Goal: Task Accomplishment & Management: Manage account settings

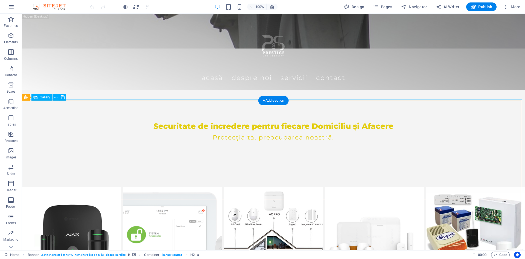
scroll to position [274, 0]
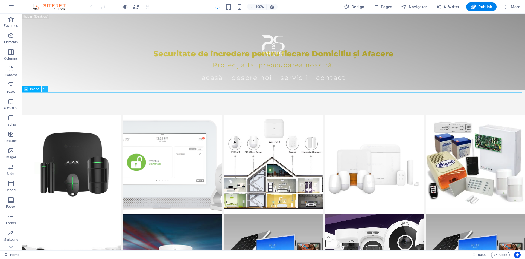
click at [46, 87] on icon at bounding box center [44, 89] width 3 height 6
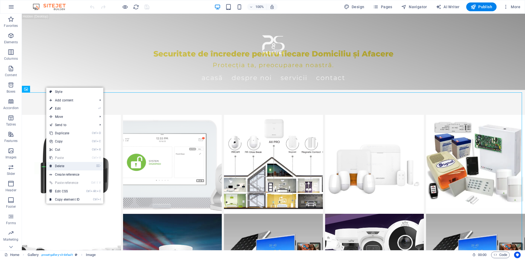
click at [60, 165] on link "⌦ Delete" at bounding box center [64, 166] width 37 height 8
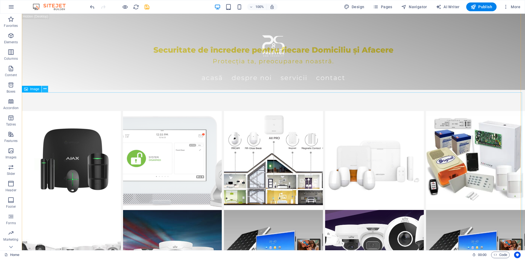
click at [44, 90] on icon at bounding box center [44, 89] width 3 height 6
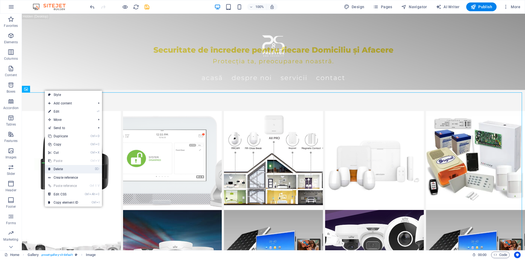
click at [60, 168] on link "⌦ Delete" at bounding box center [63, 169] width 37 height 8
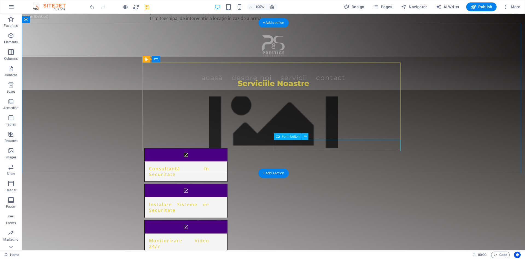
scroll to position [875, 0]
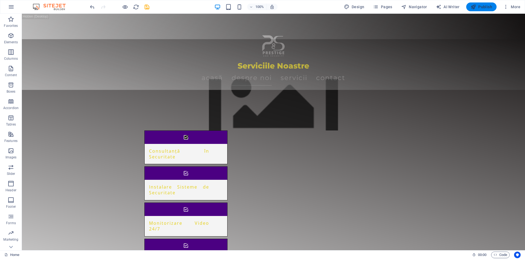
click at [483, 5] on span "Publish" at bounding box center [482, 6] width 22 height 5
checkbox input "false"
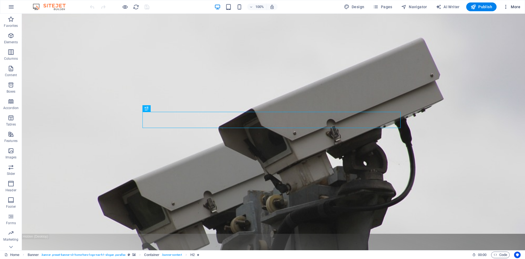
click at [515, 5] on span "More" at bounding box center [511, 6] width 17 height 5
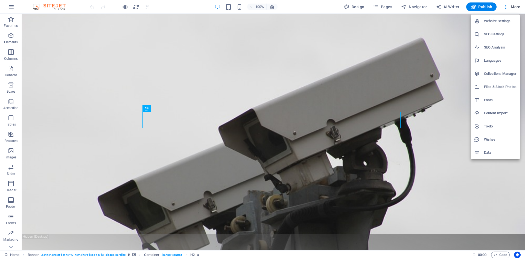
click at [380, 6] on div at bounding box center [262, 129] width 525 height 259
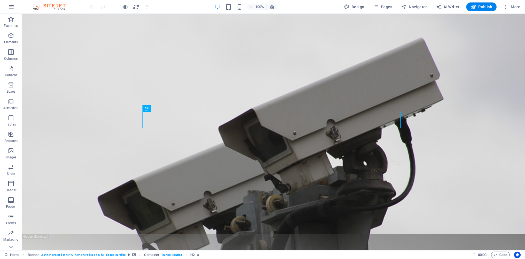
click at [379, 6] on icon "button" at bounding box center [375, 6] width 5 height 5
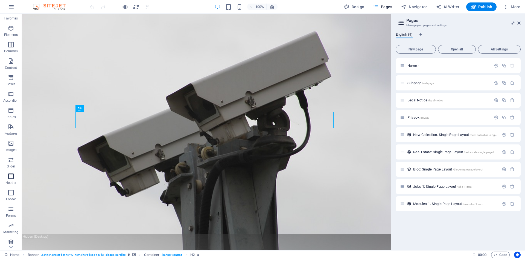
scroll to position [10, 0]
click at [402, 24] on icon at bounding box center [401, 23] width 8 height 8
click at [401, 21] on icon at bounding box center [401, 23] width 8 height 8
click at [54, 181] on icon at bounding box center [55, 181] width 3 height 6
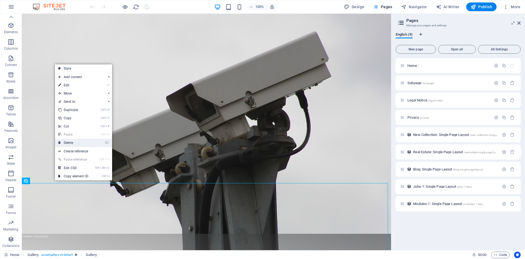
click at [71, 143] on link "⌦ Delete" at bounding box center [73, 142] width 37 height 8
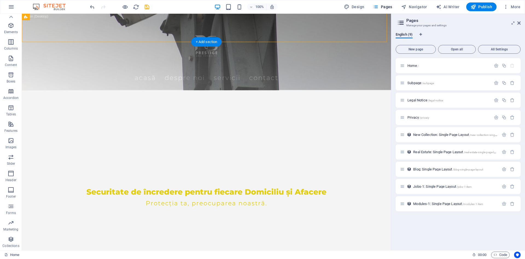
scroll to position [137, 0]
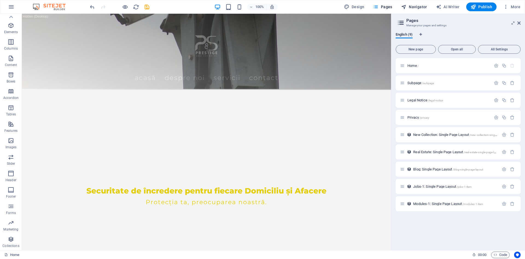
click at [410, 7] on span "Navigator" at bounding box center [414, 6] width 26 height 5
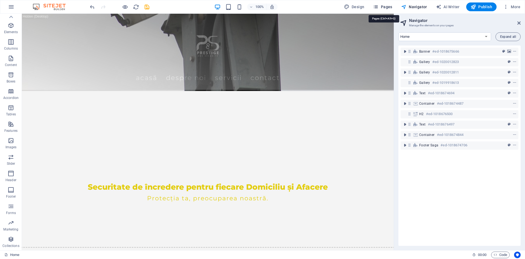
click at [381, 5] on span "Pages" at bounding box center [382, 6] width 19 height 5
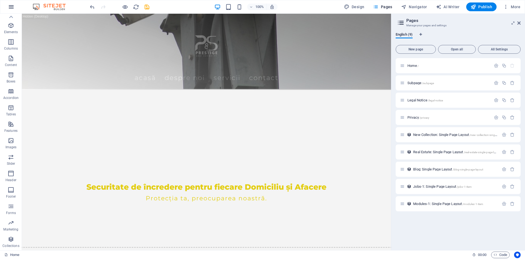
click at [11, 7] on icon "button" at bounding box center [11, 7] width 7 height 7
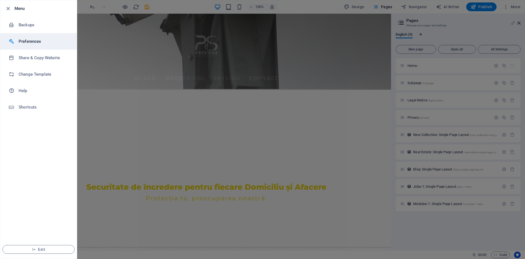
click at [26, 42] on h6 "Preferences" at bounding box center [44, 41] width 51 height 7
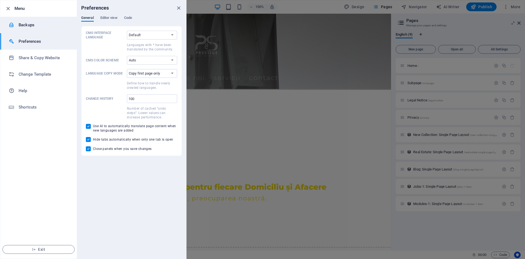
click at [24, 24] on h6 "Backups" at bounding box center [44, 25] width 51 height 7
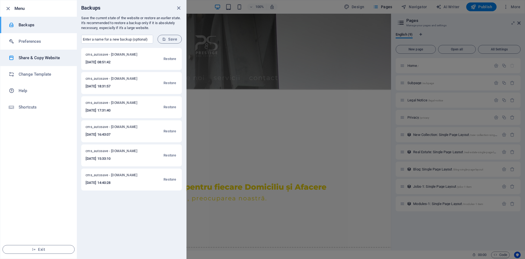
click at [33, 58] on h6 "Share & Copy Website" at bounding box center [44, 57] width 51 height 7
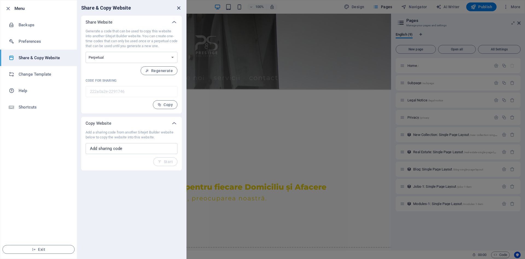
click at [181, 6] on icon "close" at bounding box center [179, 8] width 6 height 6
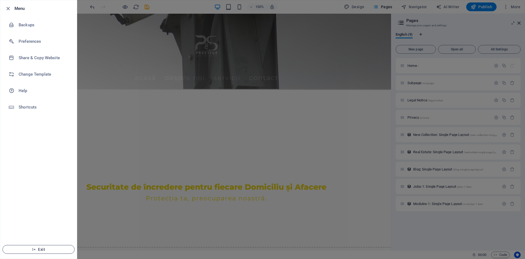
click at [34, 246] on button "Exit" at bounding box center [38, 249] width 72 height 9
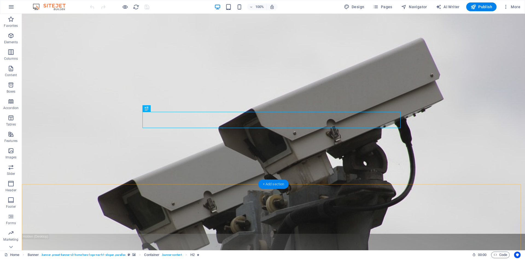
click at [267, 183] on div "+ Add section" at bounding box center [274, 183] width 30 height 9
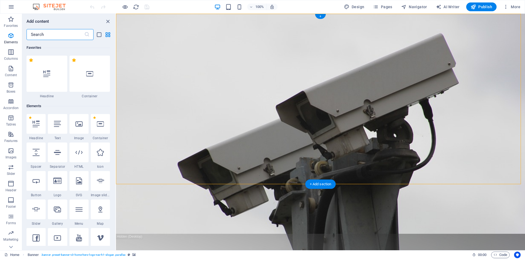
scroll to position [957, 0]
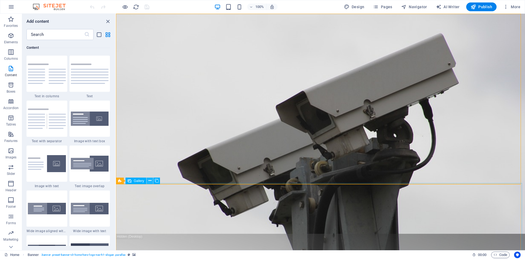
click at [149, 181] on icon at bounding box center [150, 181] width 3 height 6
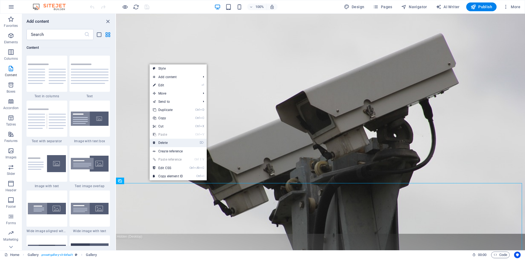
click at [172, 145] on link "⌦ Delete" at bounding box center [168, 142] width 37 height 8
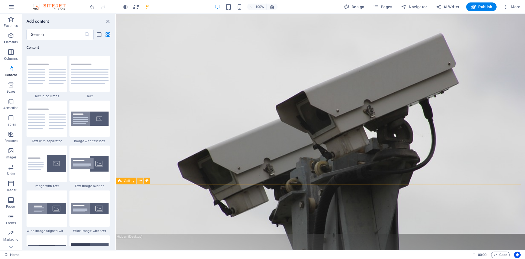
click at [139, 180] on icon at bounding box center [140, 181] width 3 height 6
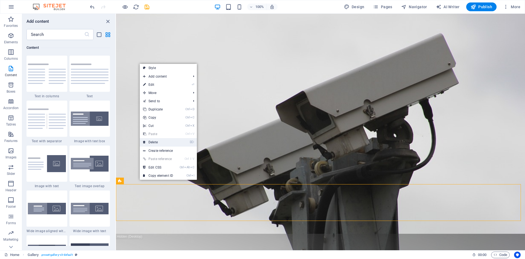
click at [155, 140] on link "⌦ Delete" at bounding box center [158, 142] width 37 height 8
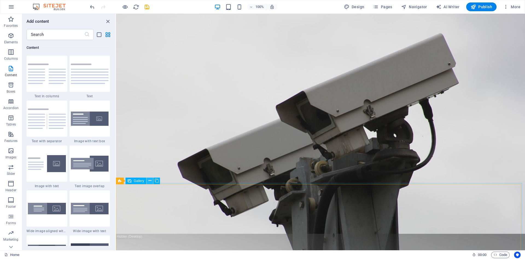
click at [151, 180] on icon at bounding box center [150, 181] width 3 height 6
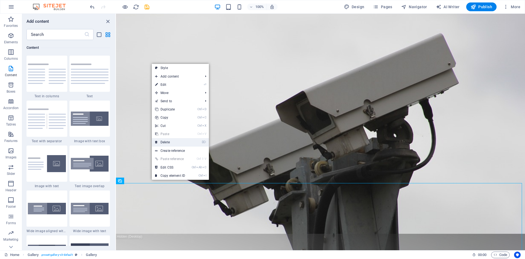
click at [167, 140] on link "⌦ Delete" at bounding box center [170, 142] width 37 height 8
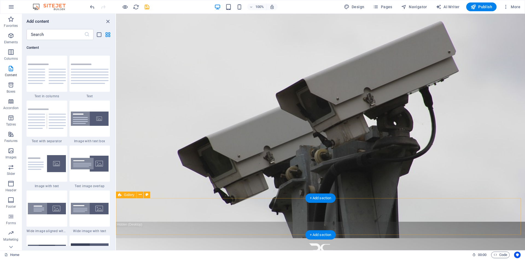
scroll to position [109, 0]
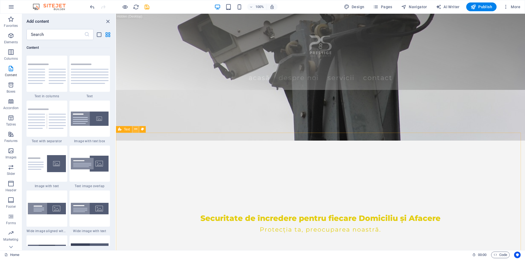
click at [134, 127] on icon at bounding box center [135, 129] width 3 height 6
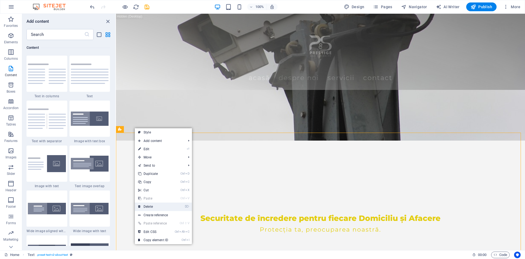
click at [150, 205] on link "⌦ Delete" at bounding box center [153, 206] width 37 height 8
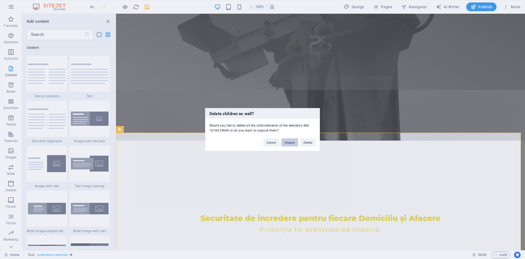
click at [288, 142] on button "Unpack" at bounding box center [290, 142] width 17 height 8
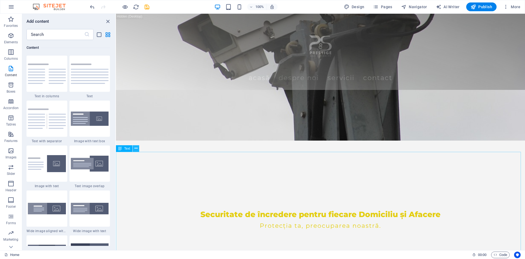
click at [138, 149] on button at bounding box center [136, 148] width 7 height 7
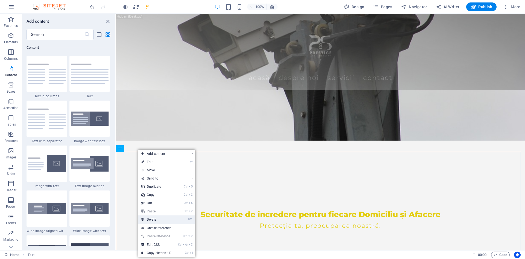
click at [150, 218] on link "⌦ Delete" at bounding box center [156, 219] width 37 height 8
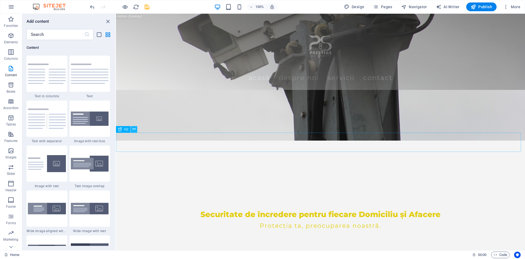
click at [133, 129] on icon at bounding box center [134, 129] width 3 height 6
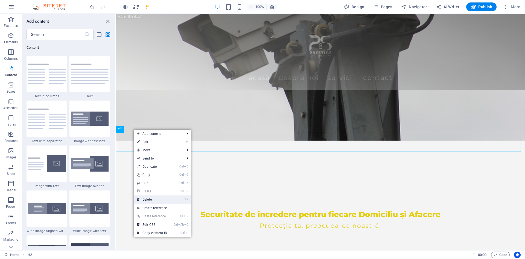
click at [149, 199] on link "⌦ Delete" at bounding box center [152, 199] width 37 height 8
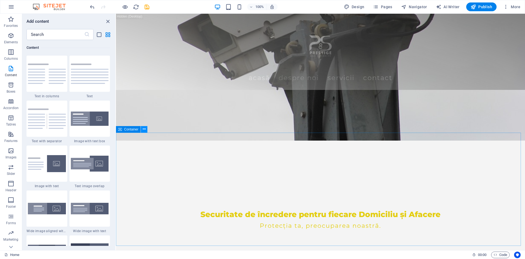
click at [144, 129] on icon at bounding box center [144, 129] width 3 height 6
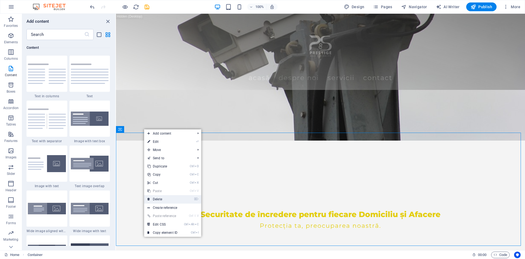
click at [161, 197] on link "⌦ Delete" at bounding box center [162, 199] width 37 height 8
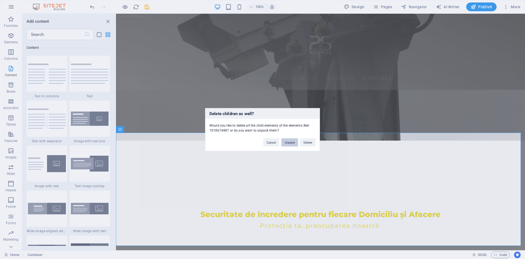
click at [289, 141] on button "Unpack" at bounding box center [290, 142] width 17 height 8
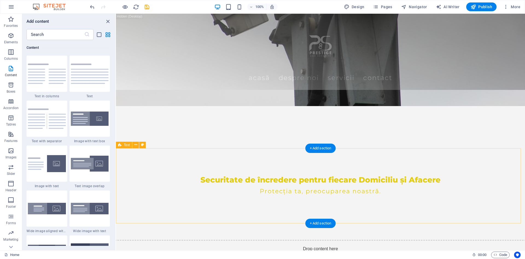
scroll to position [219, 0]
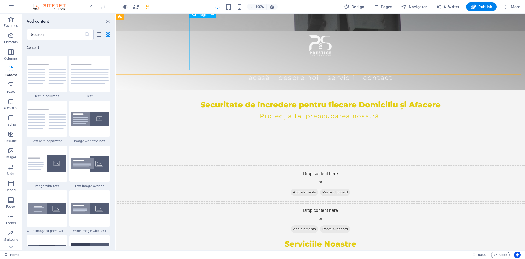
click at [192, 54] on figure at bounding box center [321, 44] width 258 height 52
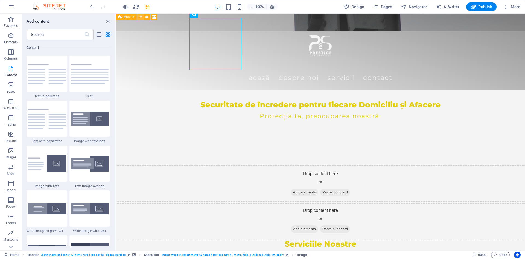
click at [140, 16] on icon at bounding box center [140, 17] width 3 height 6
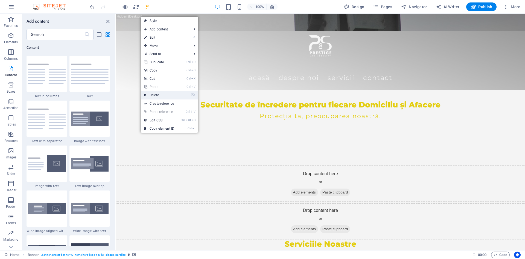
click at [152, 93] on link "⌦ Delete" at bounding box center [159, 95] width 37 height 8
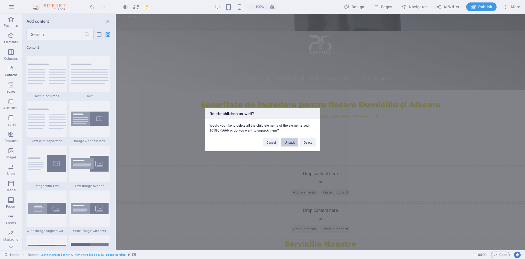
click at [294, 143] on button "Unpack" at bounding box center [290, 142] width 17 height 8
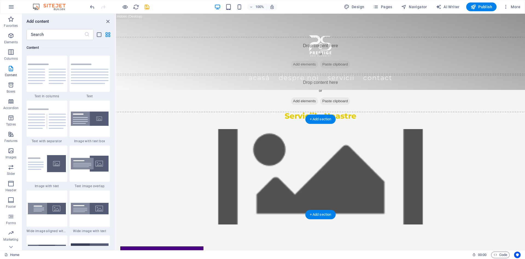
scroll to position [121, 0]
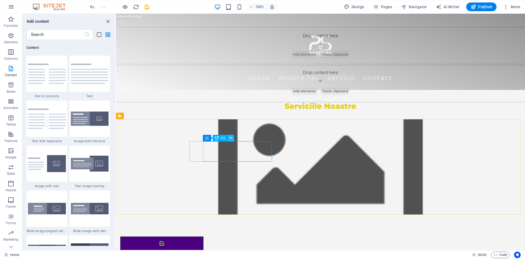
click at [232, 137] on icon at bounding box center [230, 138] width 3 height 6
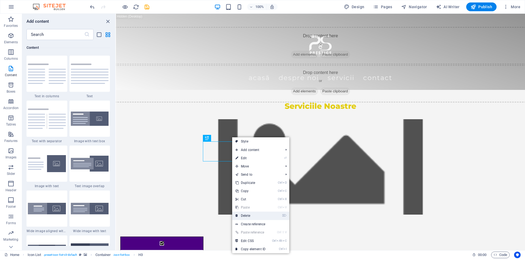
click at [245, 215] on link "⌦ Delete" at bounding box center [250, 215] width 37 height 8
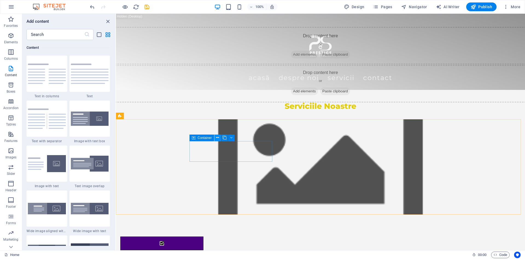
click at [218, 136] on icon at bounding box center [217, 138] width 3 height 6
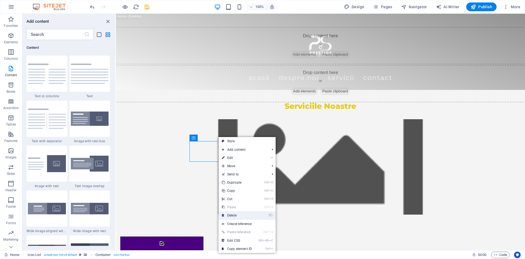
click at [229, 214] on link "⌦ Delete" at bounding box center [237, 215] width 37 height 8
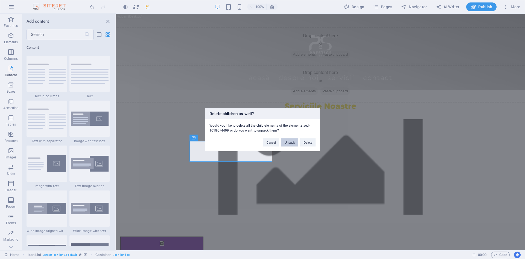
click at [290, 141] on button "Unpack" at bounding box center [290, 142] width 17 height 8
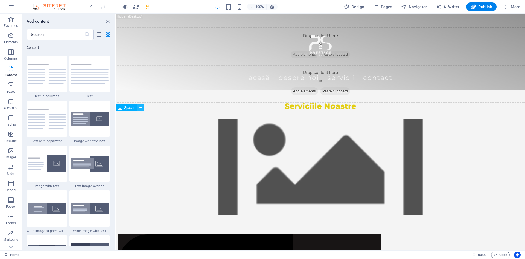
click at [140, 107] on icon at bounding box center [140, 108] width 3 height 6
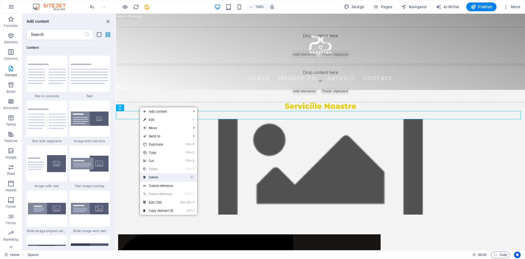
click at [161, 178] on link "⌦ Delete" at bounding box center [158, 177] width 37 height 8
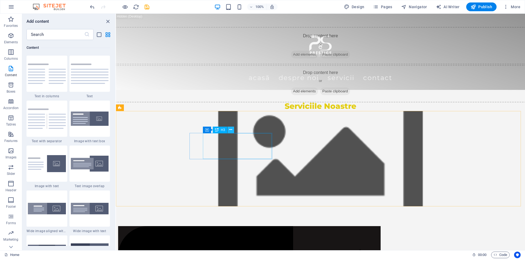
click at [230, 129] on icon at bounding box center [230, 130] width 3 height 6
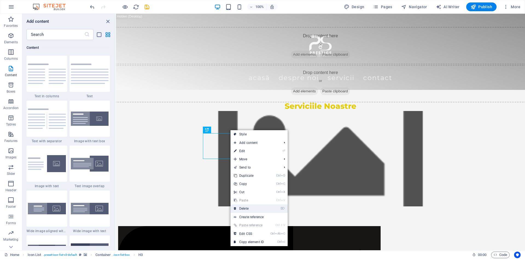
click at [247, 208] on link "⌦ Delete" at bounding box center [249, 208] width 37 height 8
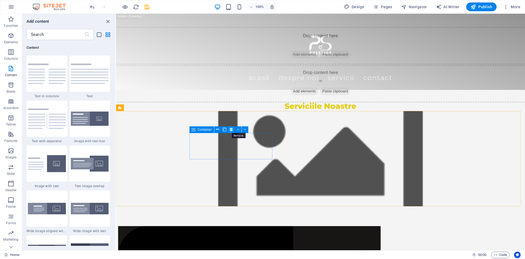
click at [231, 128] on icon at bounding box center [231, 129] width 3 height 6
click at [231, 129] on icon at bounding box center [230, 130] width 3 height 6
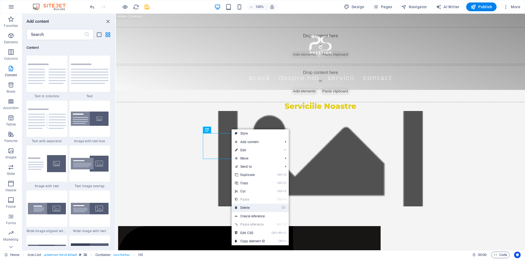
click at [247, 208] on link "⌦ Delete" at bounding box center [250, 207] width 37 height 8
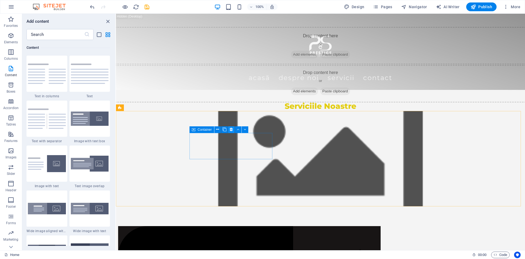
click at [231, 129] on icon at bounding box center [231, 129] width 3 height 6
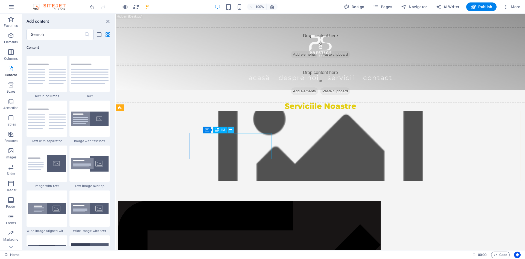
click at [231, 130] on icon at bounding box center [230, 130] width 3 height 6
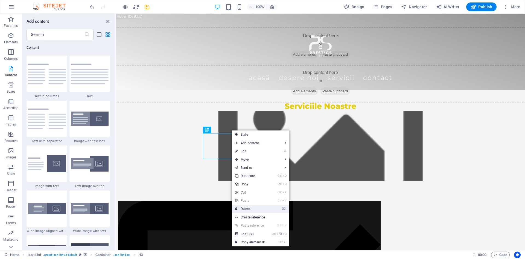
drag, startPoint x: 253, startPoint y: 206, endPoint x: 137, endPoint y: 188, distance: 117.1
click at [253, 206] on link "⌦ Delete" at bounding box center [250, 208] width 37 height 8
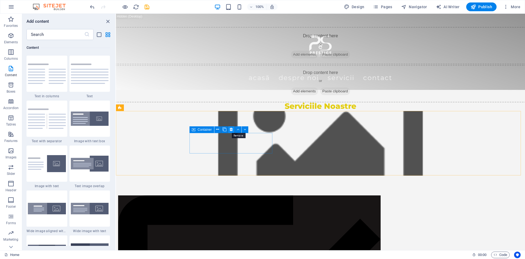
click at [232, 128] on icon at bounding box center [231, 129] width 3 height 6
click at [231, 129] on icon at bounding box center [230, 130] width 3 height 6
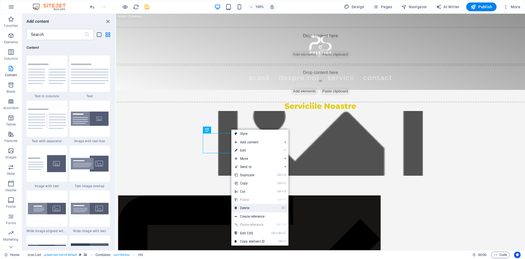
click at [243, 206] on link "⌦ Delete" at bounding box center [249, 208] width 37 height 8
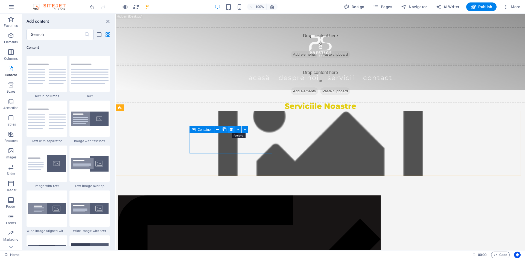
click at [230, 129] on icon at bounding box center [231, 129] width 3 height 6
click at [231, 129] on icon at bounding box center [230, 130] width 3 height 6
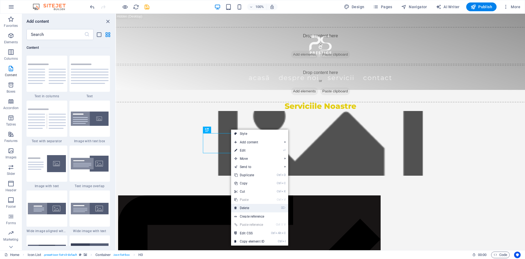
click at [244, 207] on link "⌦ Delete" at bounding box center [249, 208] width 37 height 8
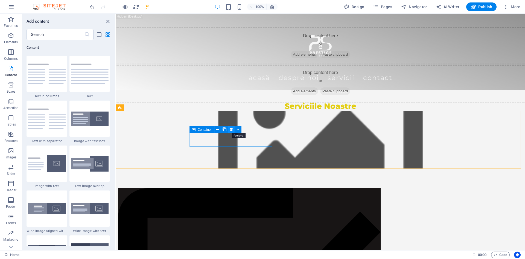
click at [230, 129] on icon at bounding box center [231, 129] width 3 height 6
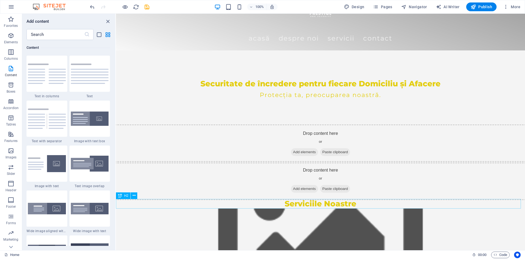
scroll to position [0, 0]
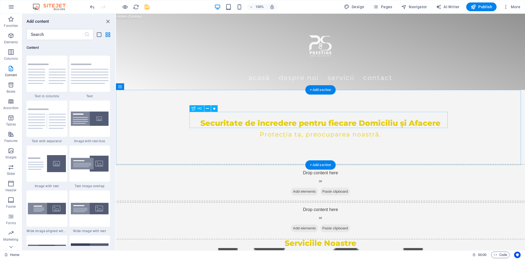
click at [304, 124] on div "​​​​​ Securitate de încredere pentru fiecare Domiciliu și Afacere" at bounding box center [321, 120] width 258 height 16
click at [208, 108] on icon at bounding box center [207, 109] width 3 height 6
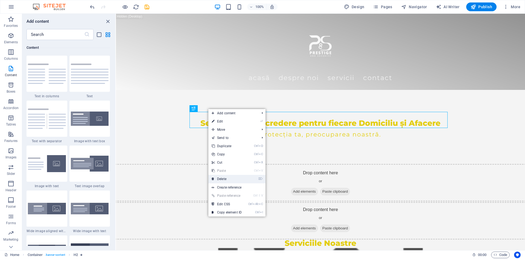
click at [222, 180] on link "⌦ Delete" at bounding box center [226, 179] width 37 height 8
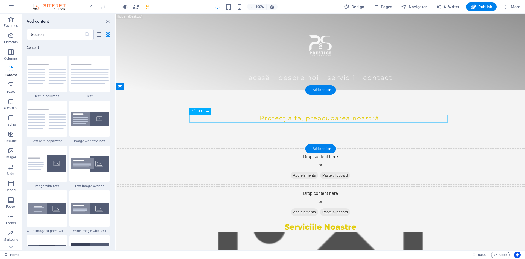
click at [287, 118] on div "Protecția ta, preocuparea noastră." at bounding box center [321, 118] width 258 height 8
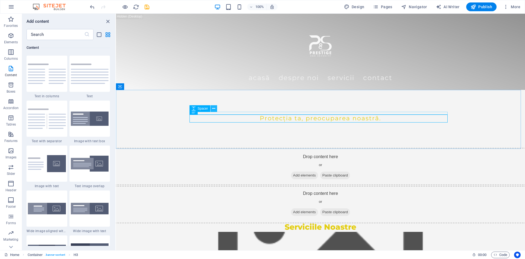
click at [214, 108] on icon at bounding box center [213, 109] width 3 height 6
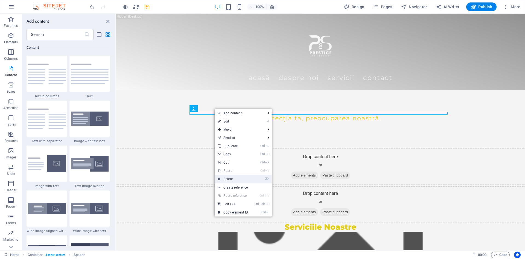
click at [237, 179] on link "⌦ Delete" at bounding box center [233, 179] width 37 height 8
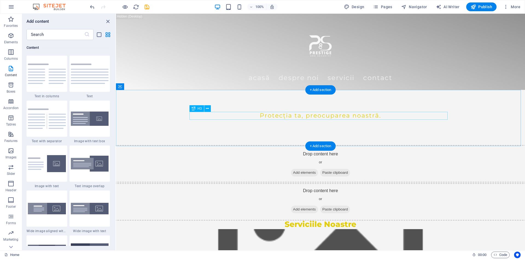
click at [289, 117] on div "Protecția ta, preocuparea noastră." at bounding box center [321, 116] width 258 height 8
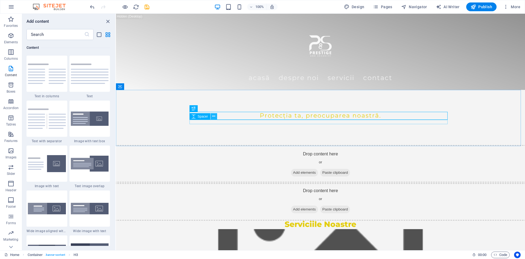
click at [216, 116] on button at bounding box center [214, 116] width 7 height 7
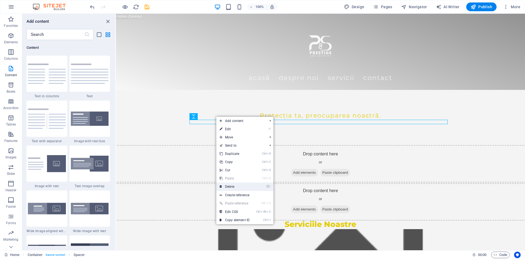
click at [231, 187] on link "⌦ Delete" at bounding box center [234, 186] width 37 height 8
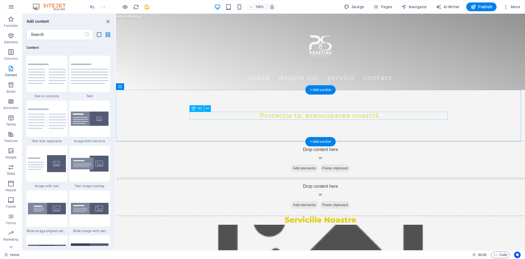
click at [287, 115] on div "Protecția ta, preocuparea noastră." at bounding box center [321, 116] width 258 height 8
click at [209, 107] on button at bounding box center [207, 108] width 7 height 7
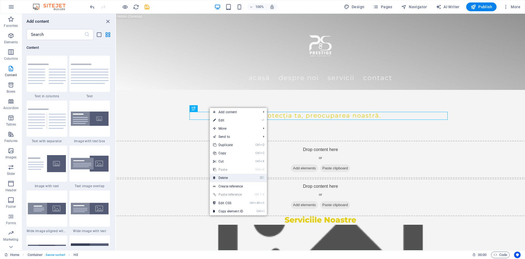
drag, startPoint x: 221, startPoint y: 174, endPoint x: 105, endPoint y: 161, distance: 116.0
click at [221, 174] on link "⌦ Delete" at bounding box center [228, 177] width 37 height 8
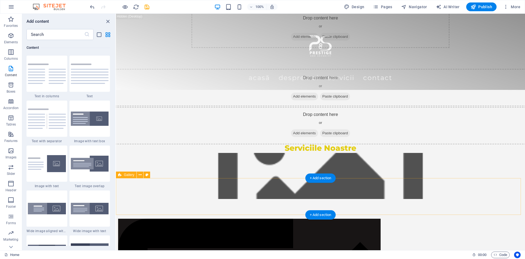
scroll to position [94, 0]
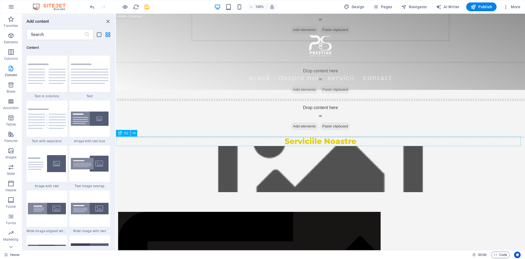
click at [305, 138] on div "Serviciile Noastre" at bounding box center [320, 141] width 409 height 10
click at [134, 133] on icon at bounding box center [134, 133] width 3 height 6
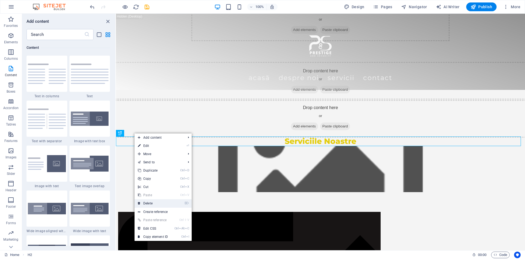
click at [152, 201] on link "⌦ Delete" at bounding box center [153, 203] width 37 height 8
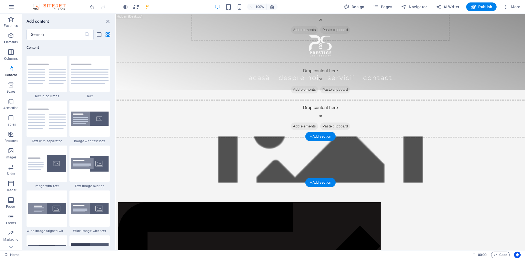
click at [345, 155] on figure at bounding box center [320, 159] width 409 height 46
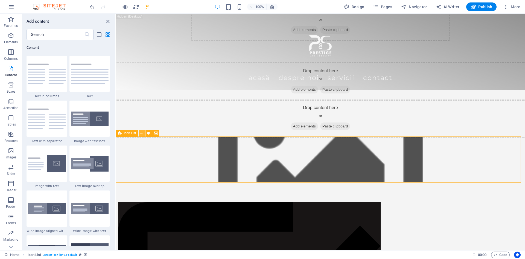
click at [143, 132] on icon at bounding box center [141, 133] width 3 height 6
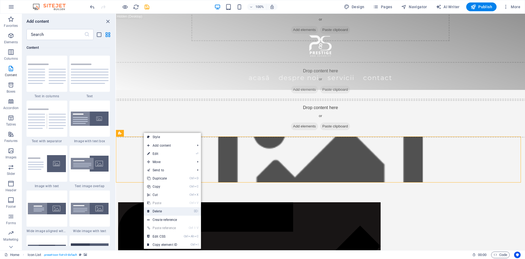
click at [160, 210] on link "⌦ Delete" at bounding box center [162, 211] width 37 height 8
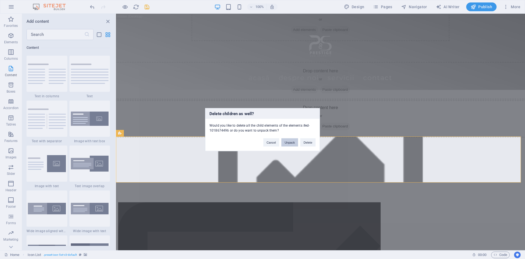
click at [291, 143] on button "Unpack" at bounding box center [290, 142] width 17 height 8
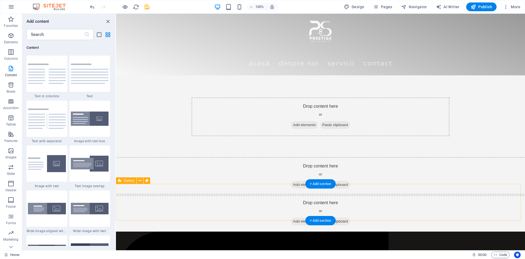
scroll to position [0, 0]
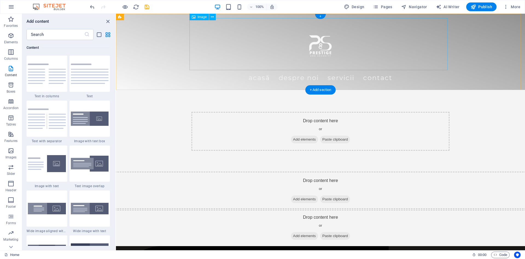
click at [248, 40] on figure at bounding box center [321, 44] width 258 height 52
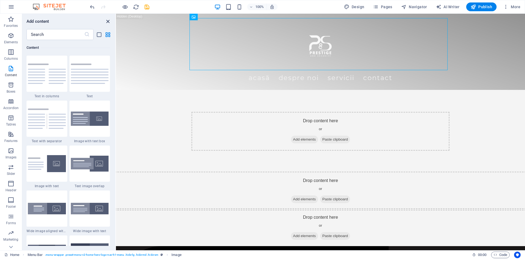
click at [108, 21] on icon "close panel" at bounding box center [108, 21] width 6 height 6
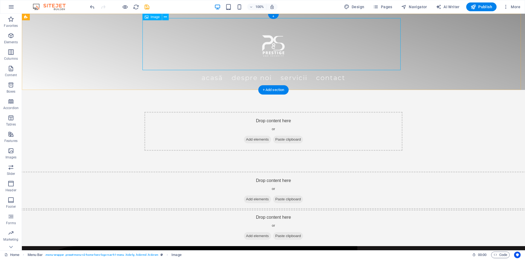
click at [312, 44] on figure at bounding box center [273, 44] width 258 height 52
click at [57, 16] on icon at bounding box center [56, 17] width 3 height 6
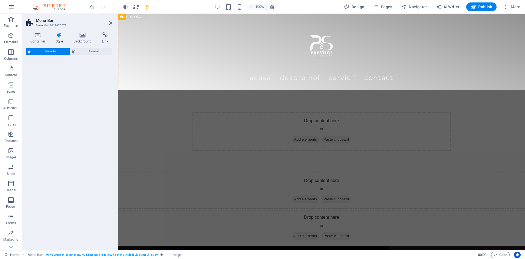
select select "rem"
select select "preset-menu-v2-home-hero-logo-nav-h1-menu"
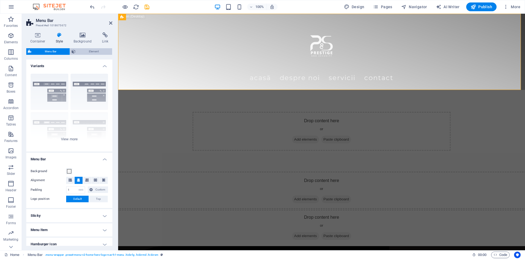
click at [89, 50] on span "Element" at bounding box center [93, 51] width 33 height 7
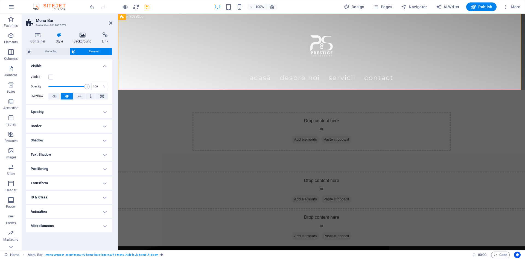
click at [84, 34] on icon at bounding box center [82, 34] width 27 height 5
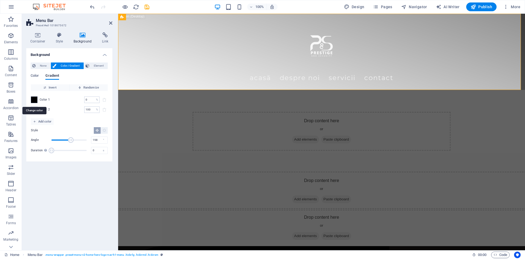
click at [33, 98] on span at bounding box center [34, 100] width 6 height 6
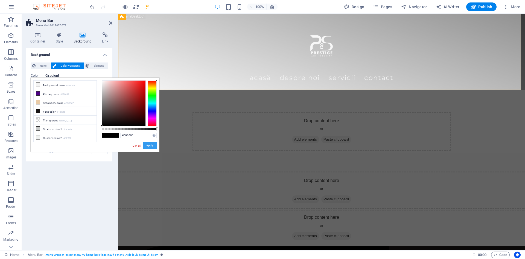
click at [149, 145] on button "Apply" at bounding box center [150, 145] width 14 height 7
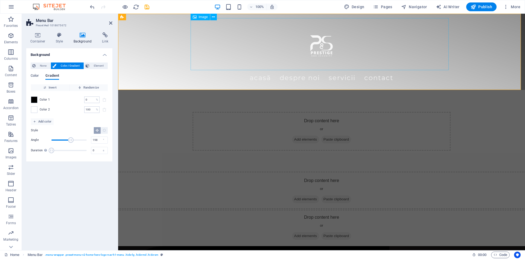
click at [216, 51] on figure at bounding box center [322, 44] width 258 height 52
click at [40, 121] on span "Add color" at bounding box center [42, 121] width 18 height 7
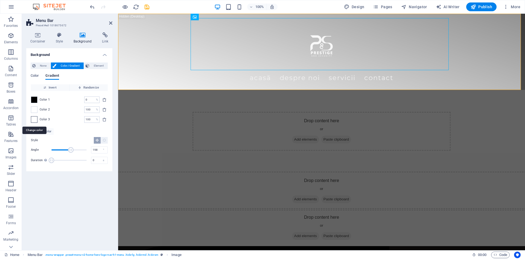
click at [35, 120] on span at bounding box center [34, 119] width 6 height 6
click at [106, 119] on icon "delete" at bounding box center [104, 119] width 4 height 4
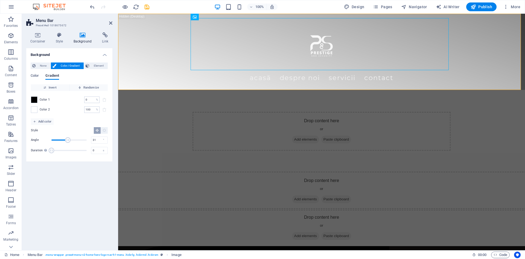
type input "0"
drag, startPoint x: 70, startPoint y: 138, endPoint x: 19, endPoint y: 134, distance: 51.9
click at [19, 134] on section "Favorites Elements Columns Content Boxes Accordion Tables Features Images Slide…" at bounding box center [262, 132] width 525 height 236
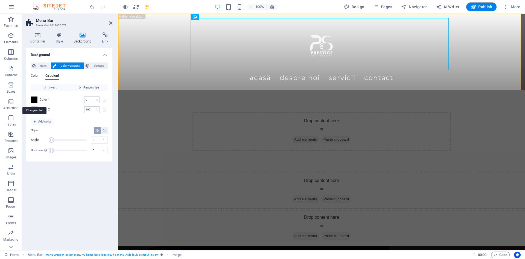
click at [33, 97] on span at bounding box center [34, 100] width 6 height 6
click at [60, 86] on span "Invert" at bounding box center [50, 87] width 34 height 7
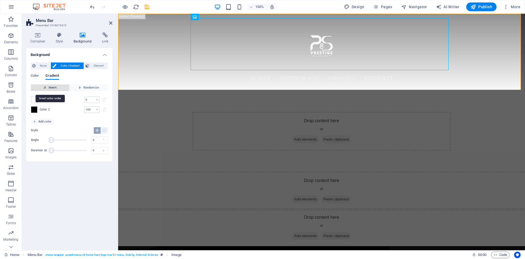
click at [60, 86] on span "Invert" at bounding box center [50, 87] width 34 height 7
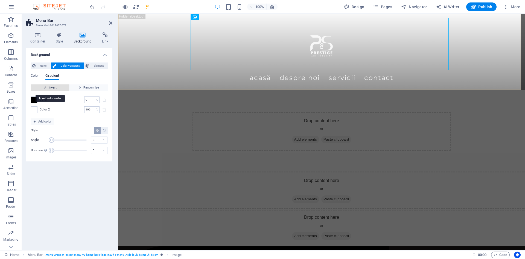
click at [60, 86] on span "Invert" at bounding box center [50, 87] width 34 height 7
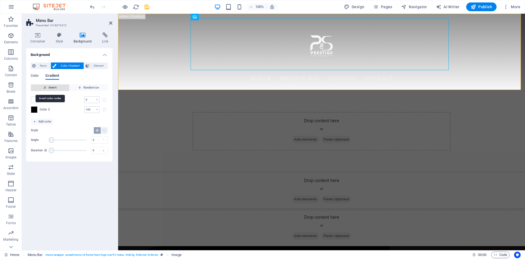
click at [60, 86] on span "Invert" at bounding box center [50, 87] width 34 height 7
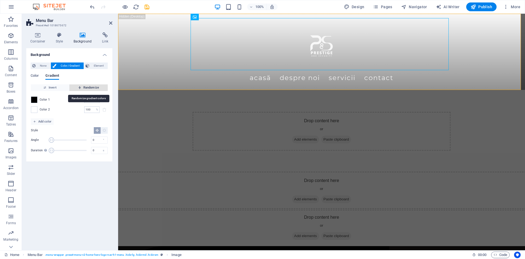
click at [92, 87] on span "Randomize" at bounding box center [89, 87] width 34 height 7
type input "74"
type input "115"
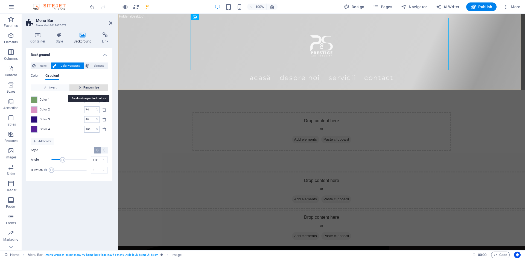
click at [94, 87] on span "Randomize" at bounding box center [89, 87] width 34 height 7
type input "12"
type input "209"
type input "100"
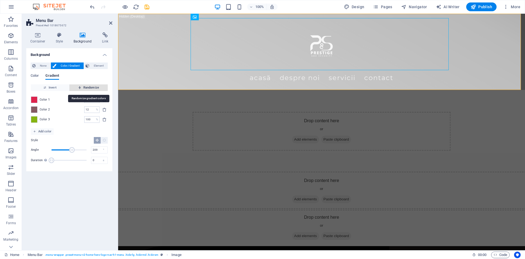
click at [94, 87] on span "Randomize" at bounding box center [89, 87] width 34 height 7
type input "45"
type input "3"
type input "98"
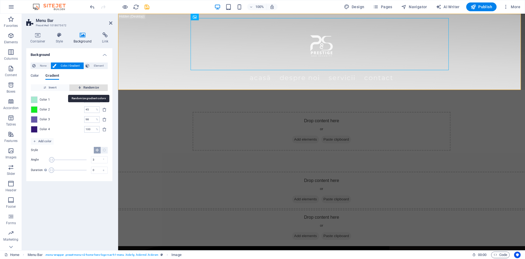
click at [94, 87] on span "Randomize" at bounding box center [89, 87] width 34 height 7
type input "71"
type input "90"
type input "100"
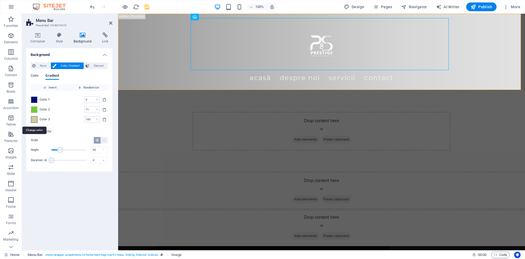
click at [35, 118] on span at bounding box center [34, 119] width 6 height 6
click at [34, 118] on span at bounding box center [34, 119] width 6 height 6
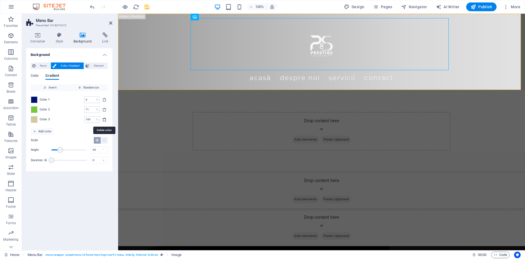
click at [105, 119] on icon "delete" at bounding box center [104, 119] width 4 height 4
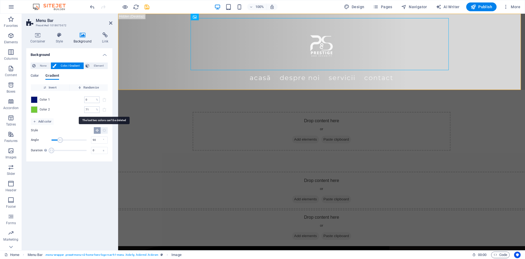
click at [106, 109] on span at bounding box center [104, 109] width 7 height 7
click at [104, 109] on span at bounding box center [104, 109] width 7 height 7
click at [85, 86] on span "Randomize" at bounding box center [89, 87] width 34 height 7
type input "5"
type input "14"
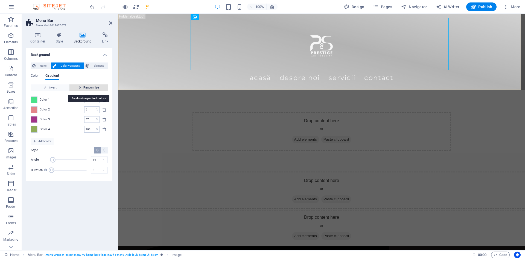
click at [86, 86] on span "Randomize" at bounding box center [89, 87] width 34 height 7
type input "23"
type input "258"
type input "98"
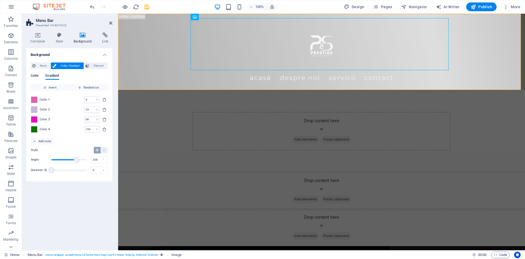
click at [36, 76] on span "Color" at bounding box center [35, 76] width 8 height 8
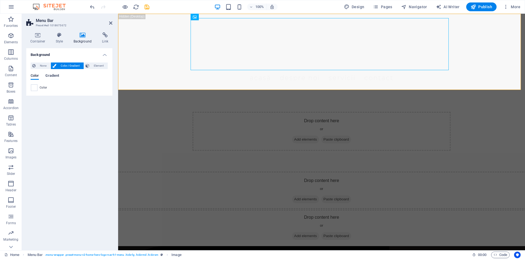
click at [53, 75] on span "Gradient" at bounding box center [52, 76] width 14 height 8
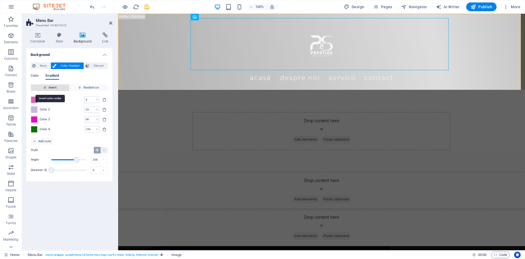
click at [54, 87] on span "Invert" at bounding box center [50, 87] width 34 height 7
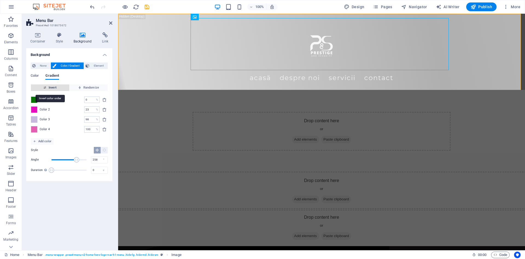
click at [54, 87] on span "Invert" at bounding box center [50, 87] width 34 height 7
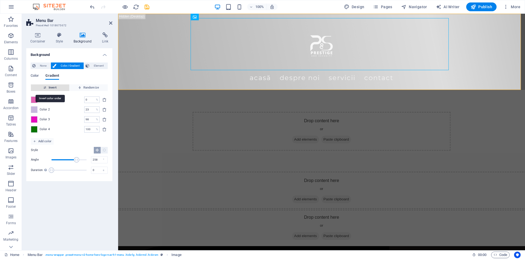
click at [54, 87] on span "Invert" at bounding box center [50, 87] width 34 height 7
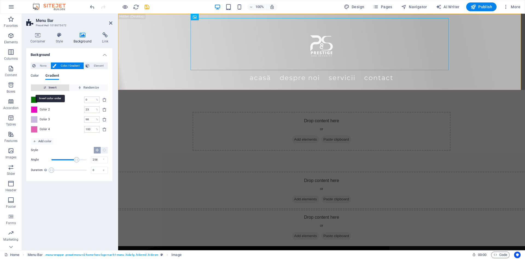
click at [54, 87] on span "Invert" at bounding box center [50, 87] width 34 height 7
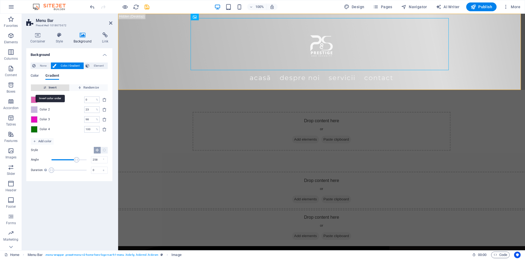
click at [54, 87] on span "Invert" at bounding box center [50, 87] width 34 height 7
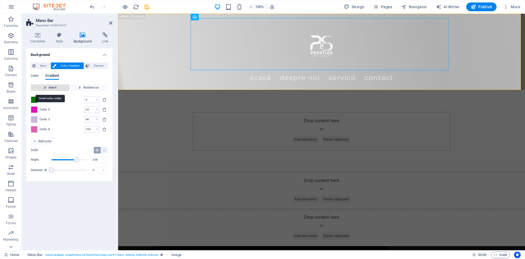
click at [54, 87] on span "Invert" at bounding box center [50, 87] width 34 height 7
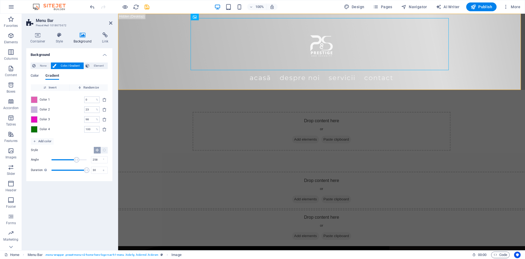
drag, startPoint x: 51, startPoint y: 170, endPoint x: 88, endPoint y: 169, distance: 36.4
click at [88, 169] on span "Duration" at bounding box center [86, 169] width 5 height 5
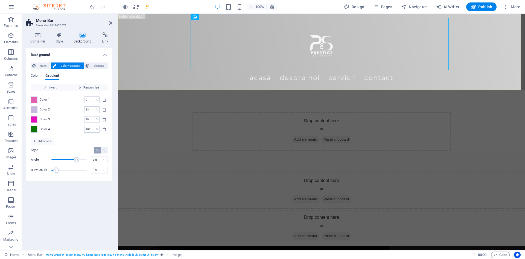
type input "0"
drag, startPoint x: 87, startPoint y: 170, endPoint x: 49, endPoint y: 166, distance: 37.7
click at [49, 166] on div "Duration Duration of the background animation. A value of "0" disables the anim…" at bounding box center [69, 170] width 77 height 8
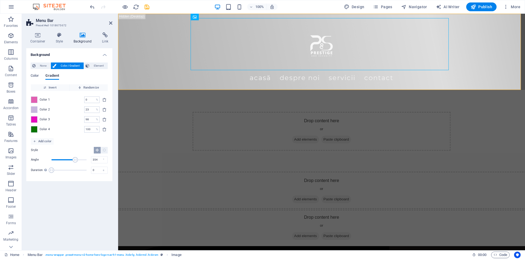
type input "360"
drag, startPoint x: 75, startPoint y: 158, endPoint x: 114, endPoint y: 163, distance: 39.1
click at [114, 163] on div "Container Style Background Link Size Height Default px rem % vh vw Min. height …" at bounding box center [69, 139] width 95 height 222
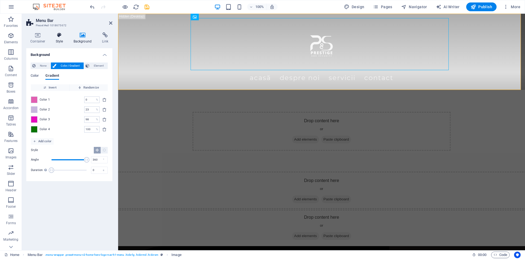
click at [60, 36] on icon at bounding box center [60, 34] width 16 height 5
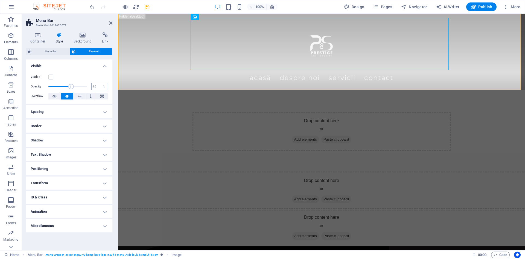
type input "100"
drag, startPoint x: 86, startPoint y: 86, endPoint x: 90, endPoint y: 86, distance: 3.6
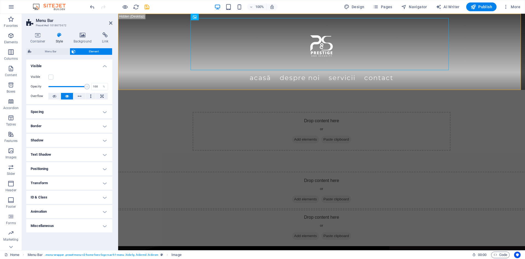
click at [93, 86] on div "Opacity 100 %" at bounding box center [69, 86] width 77 height 8
click at [51, 75] on label at bounding box center [50, 76] width 5 height 5
click at [0, 0] on input "Visible" at bounding box center [0, 0] width 0 height 0
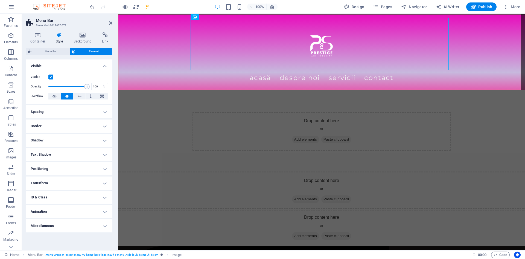
click at [50, 75] on label at bounding box center [50, 76] width 5 height 5
click at [0, 0] on input "Visible" at bounding box center [0, 0] width 0 height 0
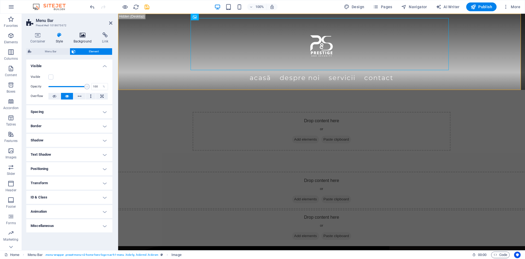
click at [85, 34] on icon at bounding box center [82, 34] width 27 height 5
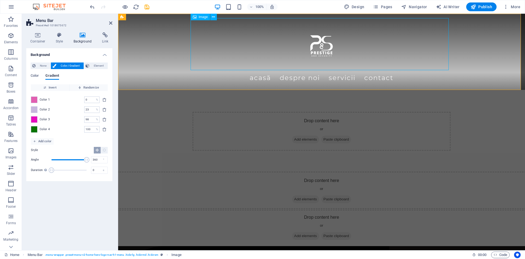
click at [321, 43] on figure at bounding box center [322, 44] width 258 height 52
select select "px"
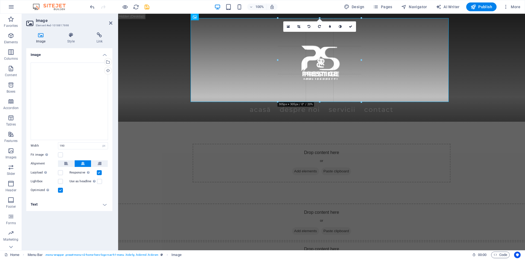
drag, startPoint x: 346, startPoint y: 44, endPoint x: 259, endPoint y: 33, distance: 87.2
type input "306"
click at [481, 87] on div "Acasă Despre noi Servicii Contact" at bounding box center [321, 68] width 407 height 108
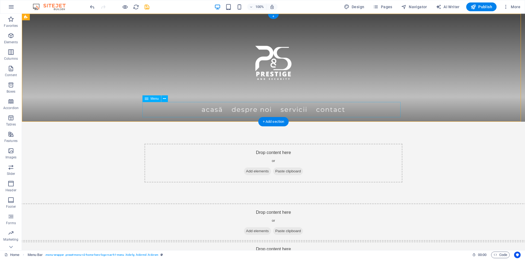
click at [215, 111] on nav "Acasă Despre noi Servicii Contact" at bounding box center [273, 109] width 258 height 15
select select
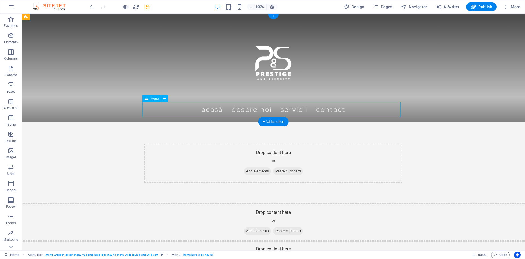
select select
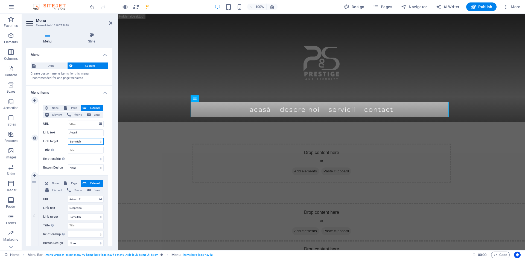
click at [99, 141] on select "New tab Same tab Overlay" at bounding box center [86, 141] width 36 height 7
select select "overlay"
click at [68, 138] on select "New tab Same tab Overlay" at bounding box center [86, 141] width 36 height 7
select select
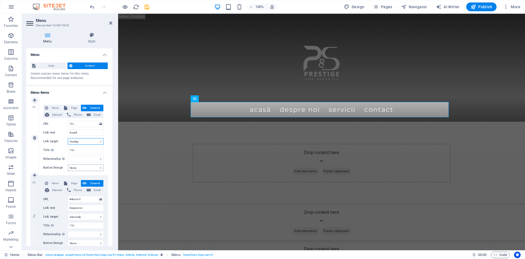
select select
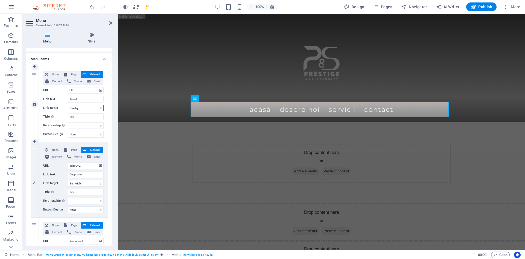
scroll to position [55, 0]
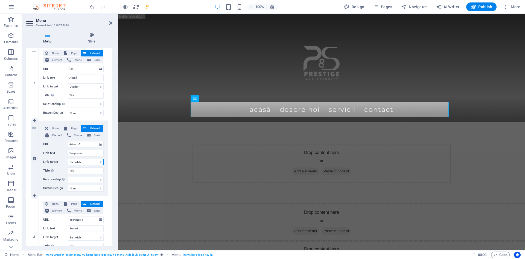
click at [99, 162] on select "New tab Same tab Overlay" at bounding box center [86, 161] width 36 height 7
select select "overlay"
click at [68, 158] on select "New tab Same tab Overlay" at bounding box center [86, 161] width 36 height 7
select select
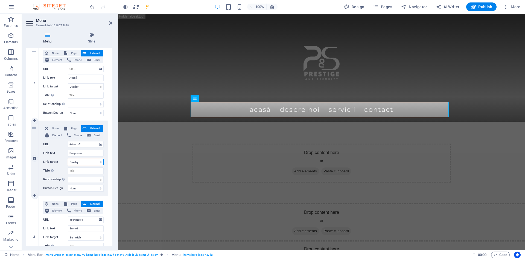
select select
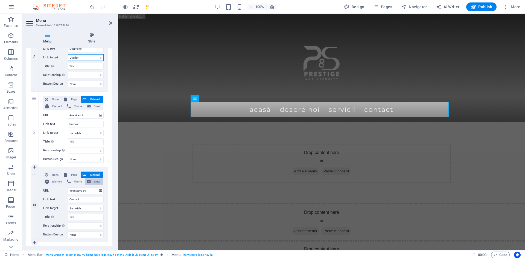
scroll to position [164, 0]
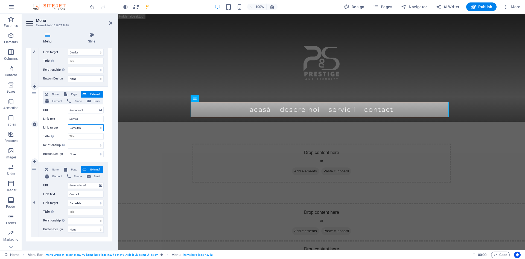
click at [100, 129] on select "New tab Same tab Overlay" at bounding box center [86, 127] width 36 height 7
select select "overlay"
click at [68, 124] on select "New tab Same tab Overlay" at bounding box center [86, 127] width 36 height 7
select select
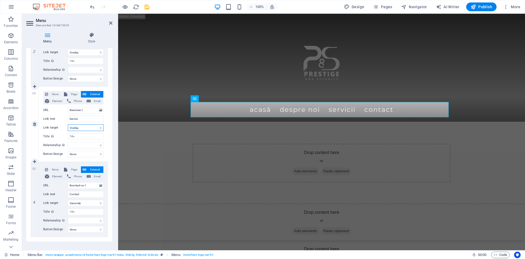
select select
click at [100, 202] on select "New tab Same tab Overlay" at bounding box center [86, 202] width 36 height 7
select select "overlay"
click at [68, 199] on select "New tab Same tab Overlay" at bounding box center [86, 202] width 36 height 7
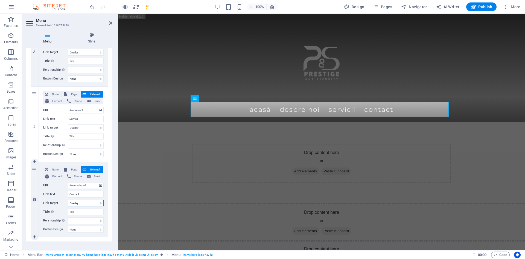
select select
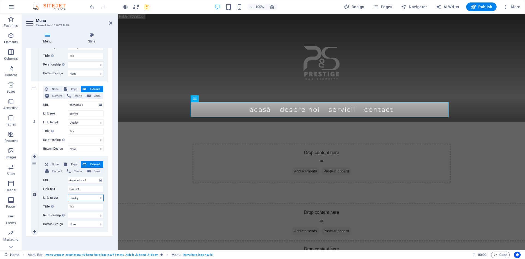
scroll to position [171, 0]
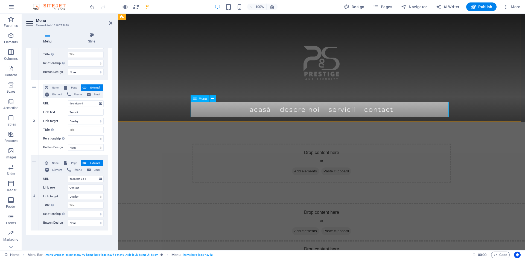
click at [328, 109] on nav "Acasă Despre noi Servicii Contact" at bounding box center [322, 109] width 258 height 15
click at [100, 72] on select "None Default Primary Secondary" at bounding box center [86, 72] width 36 height 7
click at [101, 72] on select "None Default Primary Secondary" at bounding box center [86, 72] width 36 height 7
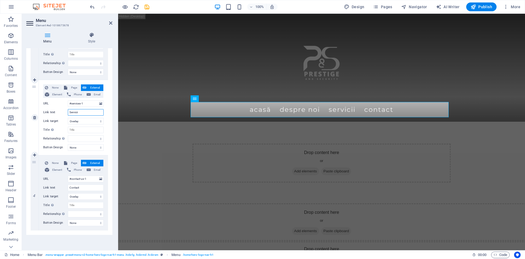
drag, startPoint x: 79, startPoint y: 111, endPoint x: 68, endPoint y: 111, distance: 10.9
click at [68, 111] on input "Servicii" at bounding box center [86, 112] width 36 height 7
type input "d"
select select
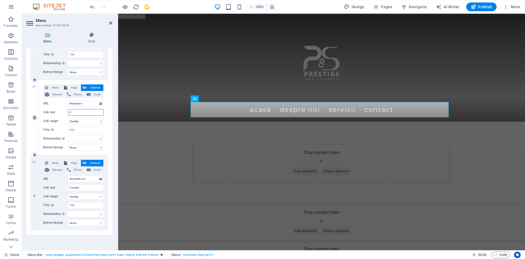
select select
type input "do"
select select
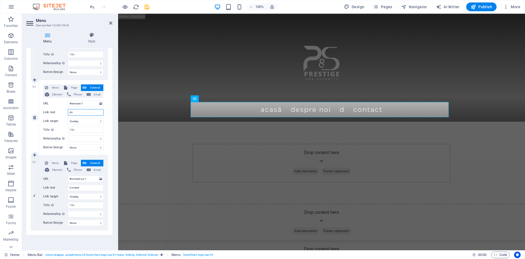
type input "dom"
select select
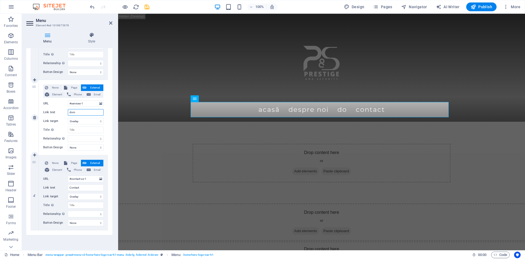
type input "dome"
select select
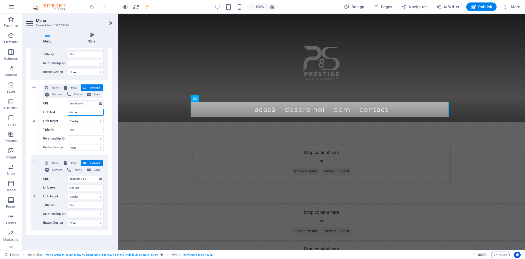
select select
click at [79, 109] on input "dome" at bounding box center [86, 112] width 36 height 7
drag, startPoint x: 79, startPoint y: 110, endPoint x: 64, endPoint y: 111, distance: 15.6
click at [64, 111] on div "Link text dome" at bounding box center [73, 112] width 60 height 7
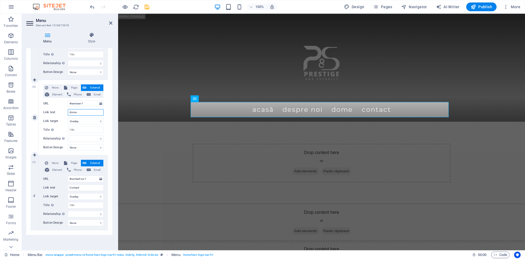
type input "S"
select select
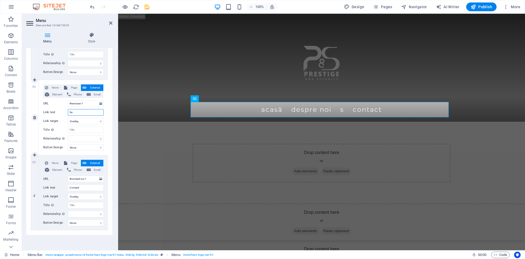
type input "Ser"
select select
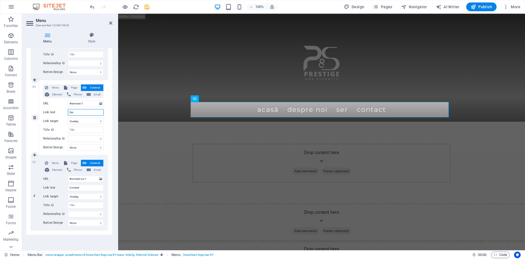
type input "Serv"
select select
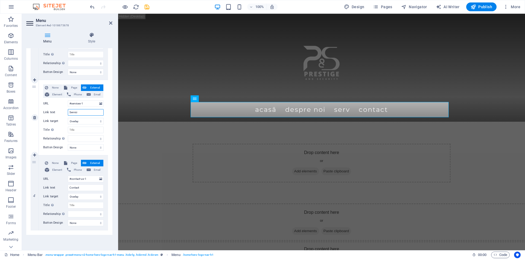
type input "Servicii"
select select
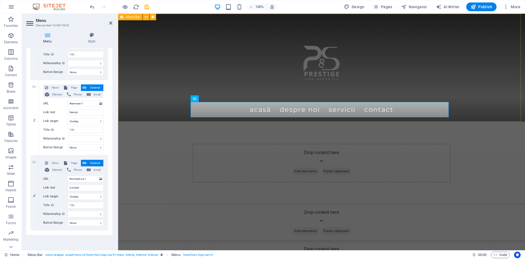
click at [458, 105] on div "Acasă Despre noi Servicii Contact" at bounding box center [321, 68] width 407 height 108
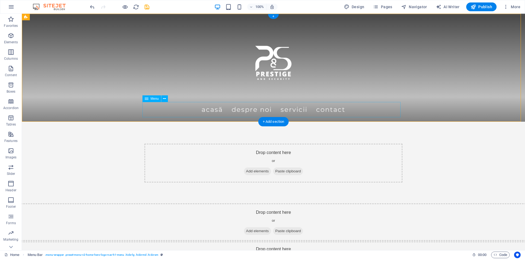
click at [264, 108] on nav "Acasă Despre noi Servicii Contact" at bounding box center [273, 109] width 258 height 15
drag, startPoint x: 264, startPoint y: 108, endPoint x: 166, endPoint y: 109, distance: 97.7
click at [263, 109] on nav "Acasă Despre noi Servicii Contact" at bounding box center [273, 109] width 258 height 15
select select "overlay"
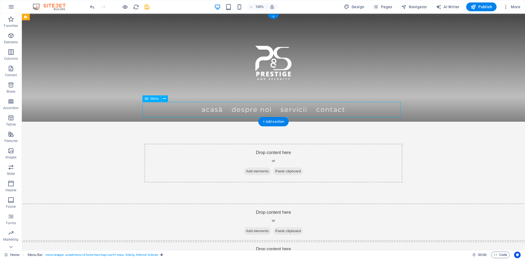
select select "overlay"
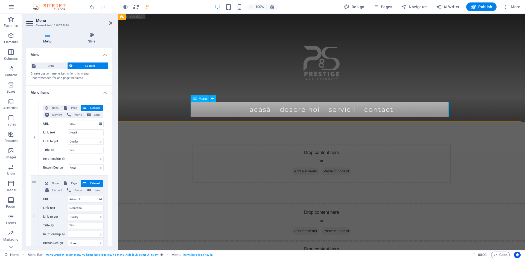
click at [194, 100] on icon at bounding box center [195, 98] width 4 height 7
click at [196, 98] on icon at bounding box center [195, 98] width 4 height 7
click at [212, 98] on icon at bounding box center [212, 99] width 3 height 6
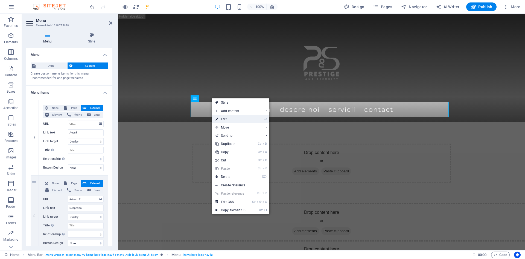
click at [226, 119] on link "⏎ Edit" at bounding box center [230, 119] width 37 height 8
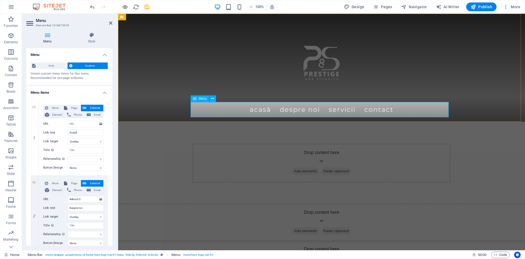
click at [263, 109] on nav "Acasă Despre noi Servicii Contact" at bounding box center [322, 109] width 258 height 15
click at [34, 109] on div "1" at bounding box center [35, 137] width 8 height 75
select select
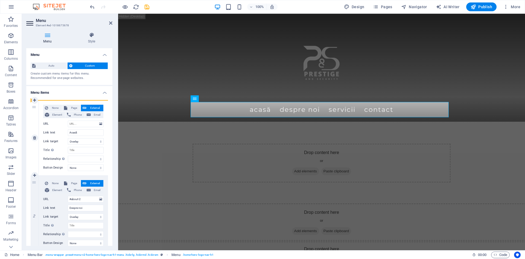
select select
click at [36, 98] on icon at bounding box center [34, 100] width 3 height 4
select select
type input "Acasă"
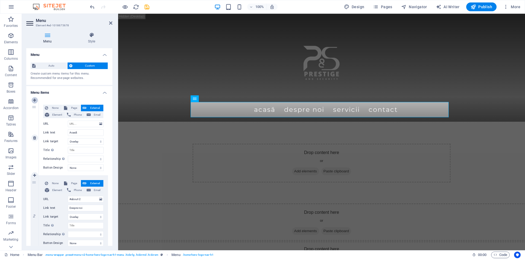
select select
type input "#about-2"
type input "Despre noi"
select select
type input "#services-1"
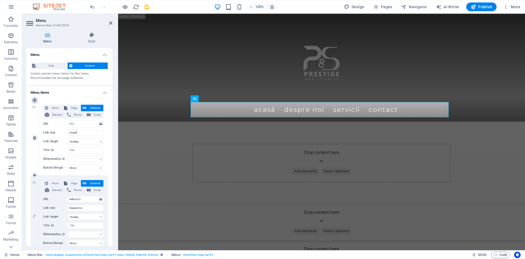
type input "Servicii"
select select
select select "overlay"
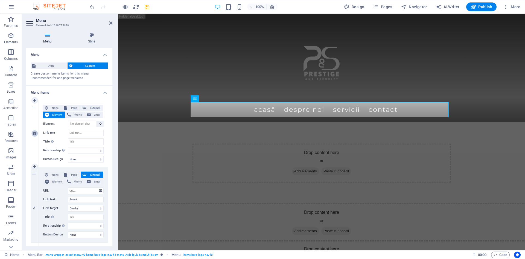
click at [33, 134] on icon at bounding box center [34, 133] width 3 height 4
type input "Acasă"
select select "overlay"
select select
type input "#about-2"
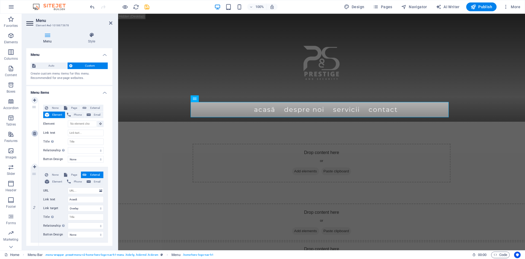
type input "Despre noi"
select select
type input "#services-1"
type input "Servicii"
select select
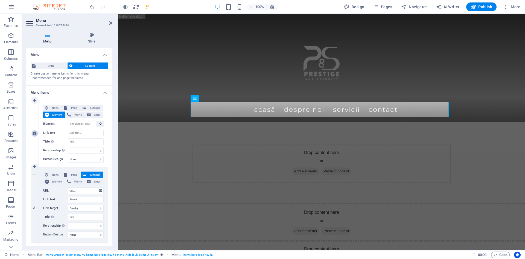
type input "#contact-us-1"
type input "Contact"
select select
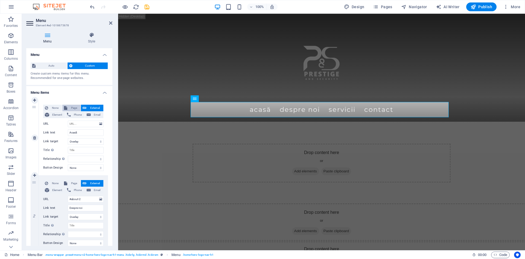
click at [70, 105] on span "Page" at bounding box center [74, 108] width 10 height 7
select select
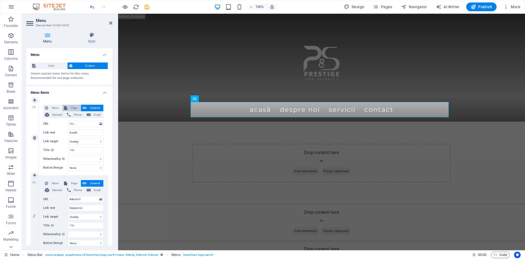
select select
click at [30, 22] on icon at bounding box center [30, 23] width 8 height 9
click at [31, 21] on icon at bounding box center [30, 23] width 8 height 9
click at [50, 34] on icon at bounding box center [47, 34] width 42 height 5
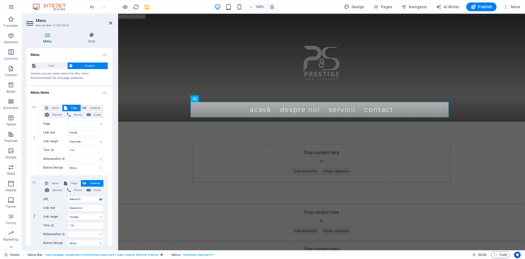
click at [48, 34] on icon at bounding box center [47, 34] width 42 height 5
click at [93, 107] on span "External" at bounding box center [95, 108] width 14 height 7
select select "blank"
select select
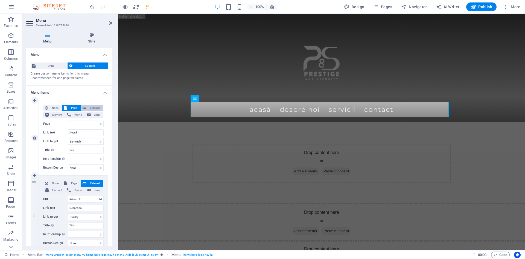
select select
click at [93, 35] on icon at bounding box center [92, 34] width 42 height 5
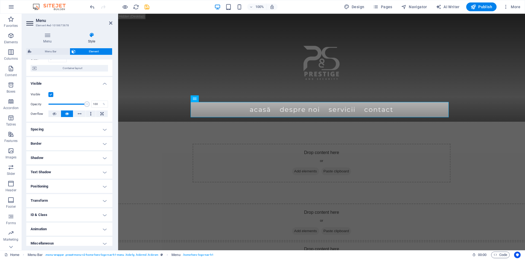
scroll to position [45, 0]
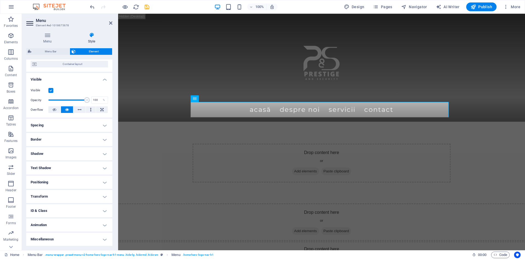
click at [105, 125] on h4 "Spacing" at bounding box center [69, 124] width 86 height 13
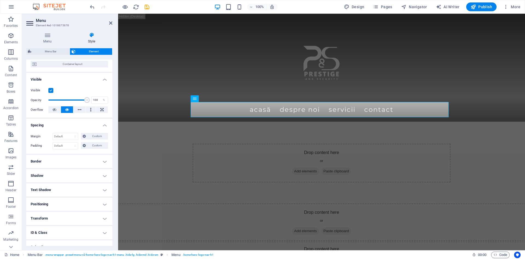
click at [105, 125] on h4 "Spacing" at bounding box center [69, 123] width 86 height 10
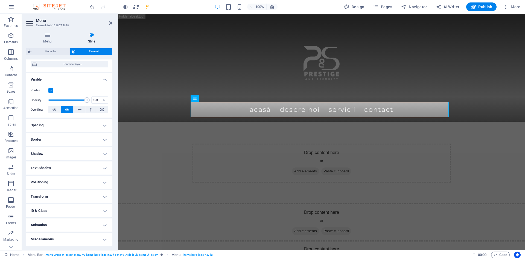
click at [105, 138] on h4 "Border" at bounding box center [69, 139] width 86 height 13
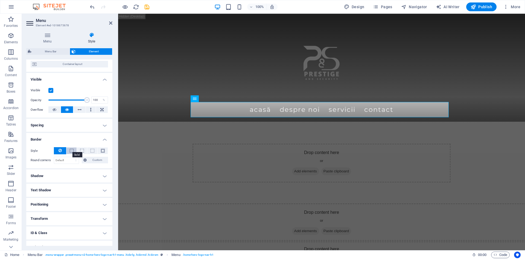
click at [72, 151] on span at bounding box center [72, 151] width 4 height 4
click at [80, 149] on span at bounding box center [82, 151] width 4 height 4
click at [94, 149] on button at bounding box center [92, 150] width 10 height 7
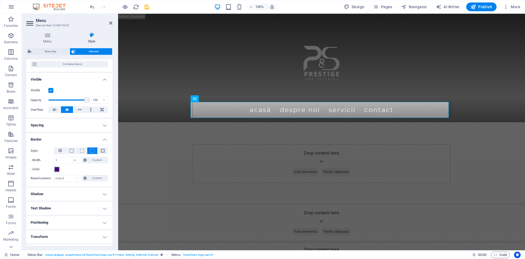
click at [58, 169] on span at bounding box center [57, 169] width 4 height 4
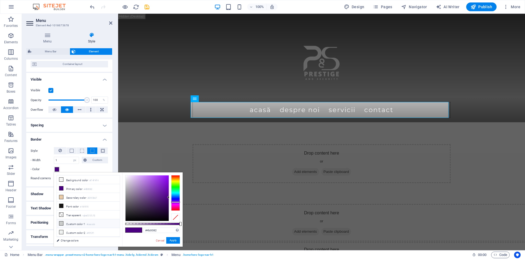
click at [62, 221] on icon at bounding box center [61, 223] width 4 height 4
type input "#cacccb"
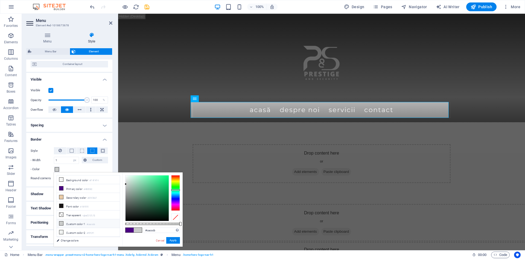
click at [62, 221] on icon at bounding box center [61, 223] width 4 height 4
click at [175, 238] on button "Apply" at bounding box center [173, 240] width 14 height 7
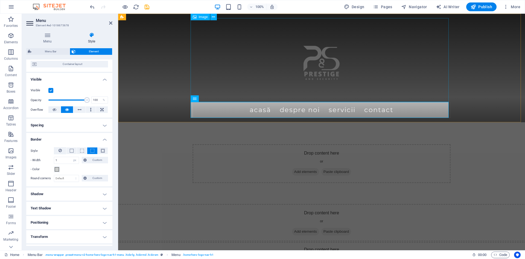
click at [416, 74] on figure at bounding box center [322, 60] width 258 height 84
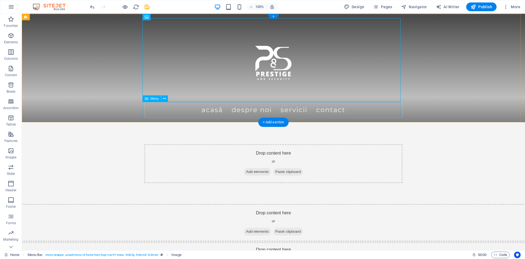
click at [176, 107] on nav "Acasă Despre noi Servicii Contact" at bounding box center [273, 110] width 258 height 16
click at [146, 4] on icon "save" at bounding box center [147, 7] width 6 height 6
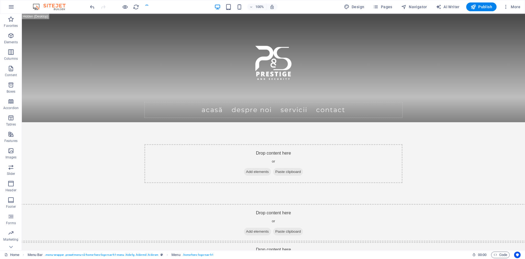
checkbox input "false"
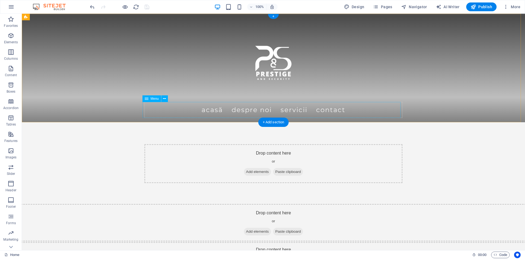
click at [213, 108] on nav "Acasă Despre noi Servicii Contact" at bounding box center [273, 110] width 258 height 16
select select "px"
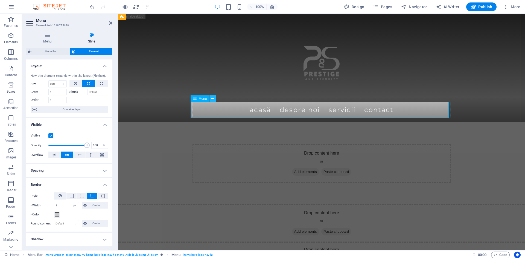
click at [213, 98] on icon at bounding box center [212, 99] width 3 height 6
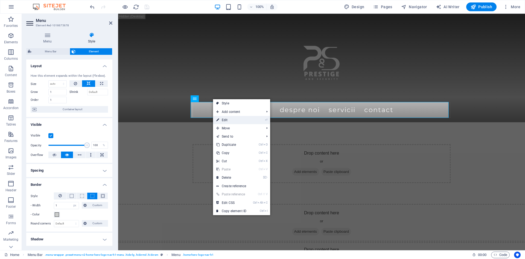
click at [230, 119] on link "⏎ Edit" at bounding box center [231, 120] width 37 height 8
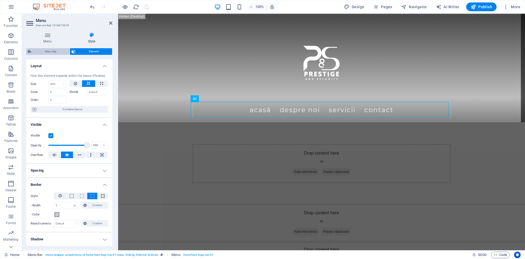
click at [52, 50] on span "Menu Bar" at bounding box center [50, 51] width 35 height 7
select select "rem"
select select "preset-menu-v2-home-hero-logo-nav-h1-menu"
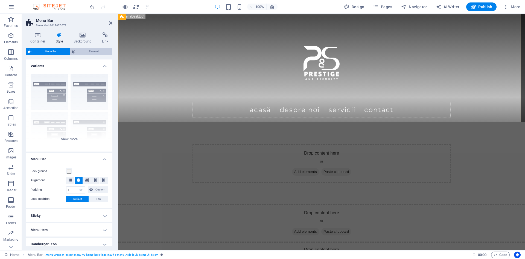
click at [86, 50] on span "Element" at bounding box center [93, 51] width 33 height 7
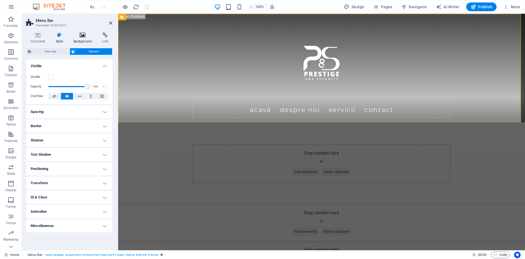
click at [82, 33] on icon at bounding box center [82, 34] width 27 height 5
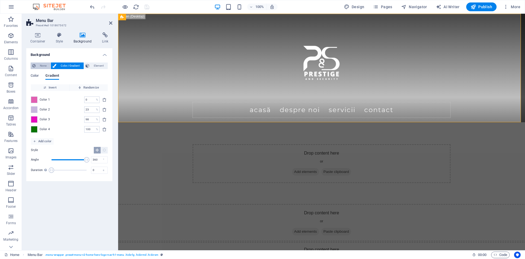
click at [37, 65] on span "None" at bounding box center [43, 65] width 12 height 7
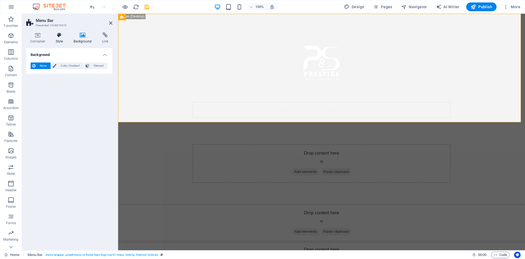
click at [59, 34] on icon at bounding box center [60, 34] width 16 height 5
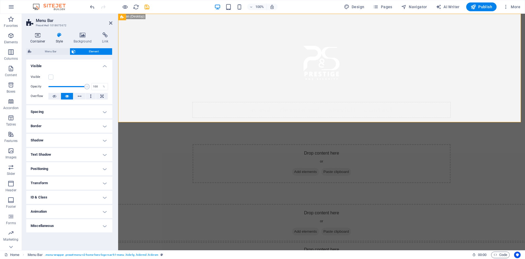
click at [36, 36] on icon at bounding box center [37, 34] width 23 height 5
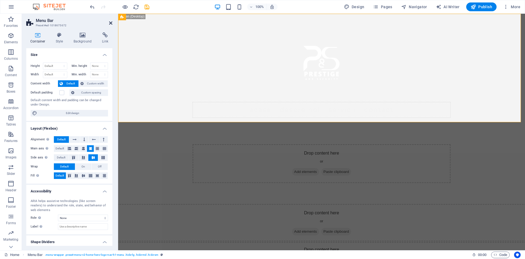
click at [111, 23] on icon at bounding box center [110, 23] width 3 height 4
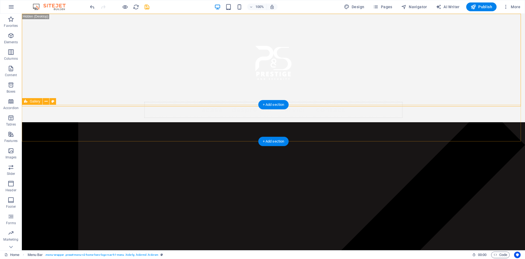
scroll to position [258, 0]
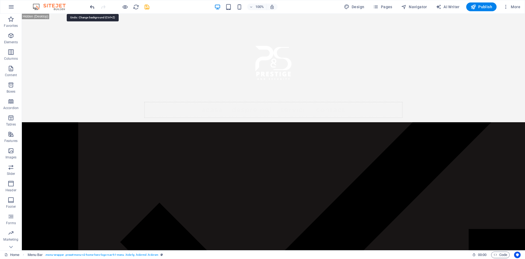
click at [94, 7] on icon "undo" at bounding box center [92, 7] width 6 height 6
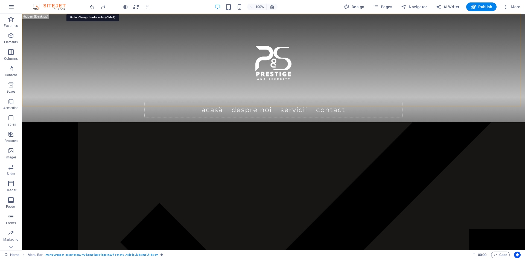
click at [94, 7] on icon "undo" at bounding box center [92, 7] width 6 height 6
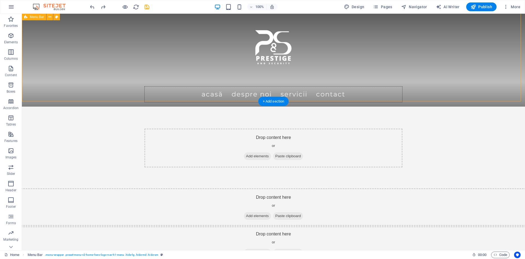
scroll to position [0, 0]
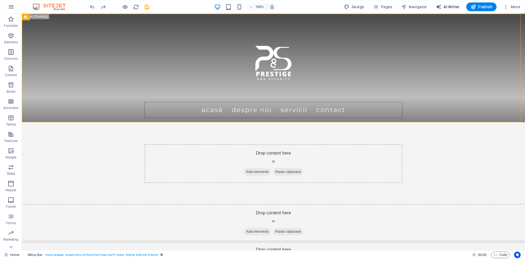
click at [453, 4] on span "AI Writer" at bounding box center [448, 6] width 24 height 5
select select "English"
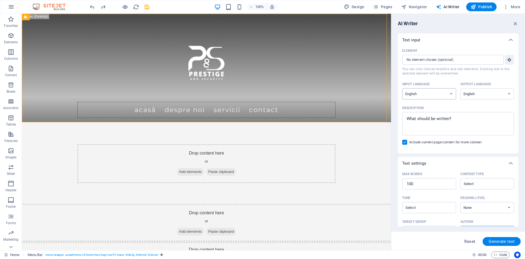
click at [452, 94] on select "Albanian Arabic Armenian Awadhi Azerbaijani Bashkir Basque Belarusian Bengali B…" at bounding box center [429, 93] width 54 height 11
select select "Romanian"
click at [402, 88] on select "Albanian Arabic Armenian Awadhi Azerbaijani Bashkir Basque Belarusian Bengali B…" at bounding box center [429, 93] width 54 height 11
click at [508, 94] on select "Albanian Arabic Armenian Awadhi Azerbaijani Bashkir Basque Belarusian Bengali B…" at bounding box center [488, 93] width 54 height 11
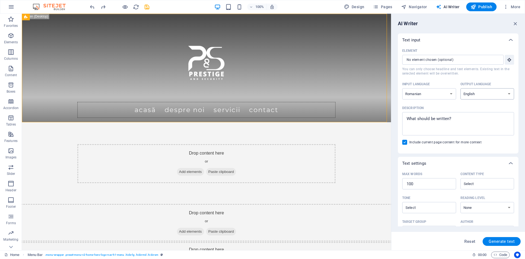
select select "Romanian"
click at [461, 88] on select "Albanian Arabic Armenian Awadhi Azerbaijani Bashkir Basque Belarusian Bengali B…" at bounding box center [488, 93] width 54 height 11
click at [463, 61] on input "Element ​ You can only choose headline and text elements. Existing text in the …" at bounding box center [451, 60] width 98 height 10
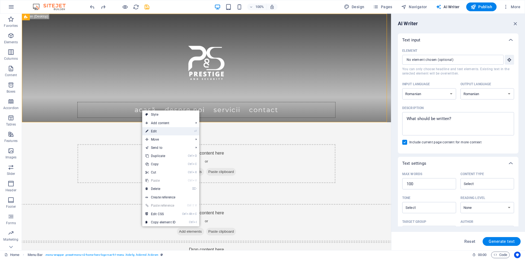
click at [161, 132] on link "⏎ Edit" at bounding box center [160, 131] width 37 height 8
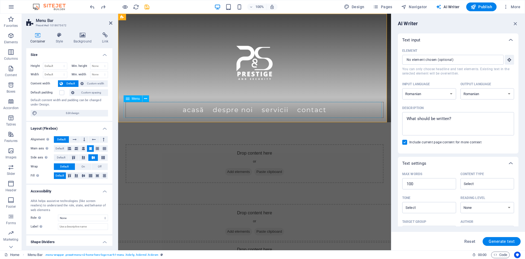
click at [197, 110] on nav "Acasă Despre noi Servicii Contact" at bounding box center [255, 110] width 258 height 16
click at [35, 34] on icon at bounding box center [37, 34] width 23 height 5
click at [39, 38] on h4 "Container" at bounding box center [38, 37] width 25 height 11
click at [58, 35] on icon at bounding box center [60, 34] width 16 height 5
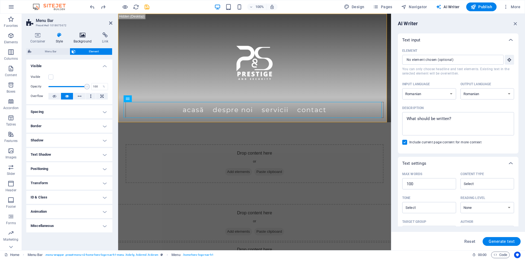
click at [77, 34] on icon at bounding box center [82, 34] width 27 height 5
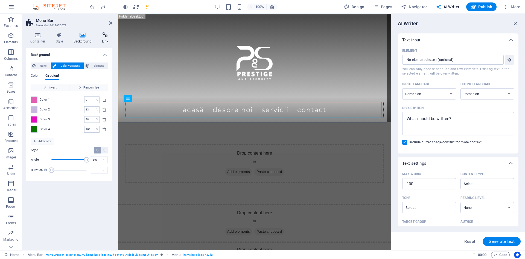
click at [100, 36] on icon at bounding box center [105, 34] width 14 height 5
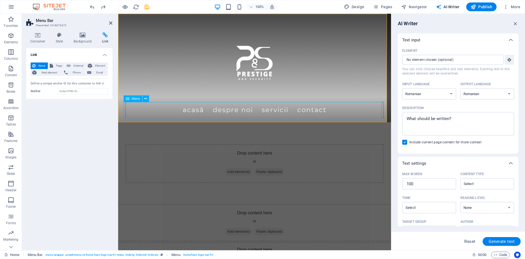
click at [196, 111] on nav "Acasă Despre noi Servicii Contact" at bounding box center [255, 110] width 258 height 16
select select "px"
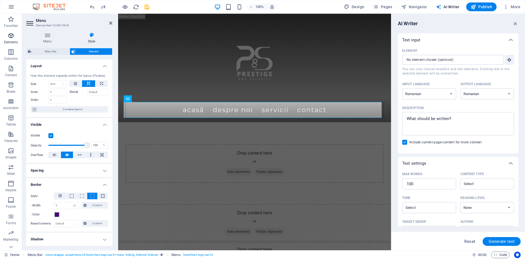
click at [11, 35] on icon "button" at bounding box center [11, 35] width 7 height 7
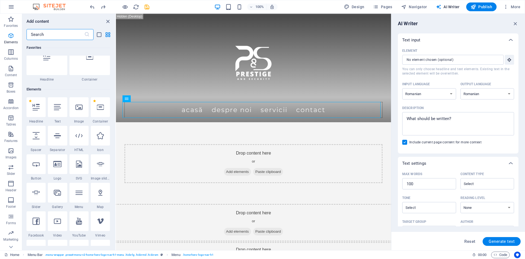
scroll to position [58, 0]
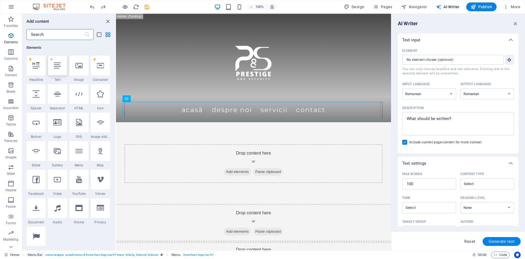
click at [58, 64] on icon at bounding box center [57, 65] width 7 height 7
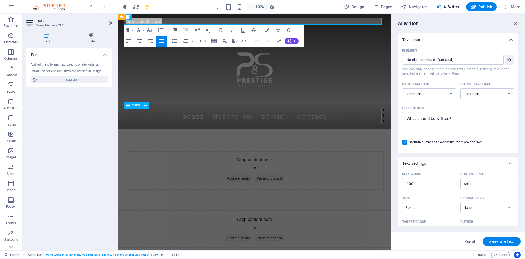
click at [208, 114] on nav "Acasă Despre noi Servicii Contact" at bounding box center [255, 116] width 258 height 16
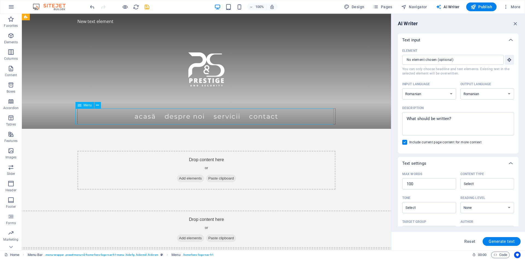
click at [208, 114] on nav "Acasă Despre noi Servicii Contact" at bounding box center [206, 116] width 258 height 16
click at [209, 114] on nav "Acasă Despre noi Servicii Contact" at bounding box center [206, 116] width 258 height 16
click at [89, 8] on icon "undo" at bounding box center [92, 7] width 6 height 6
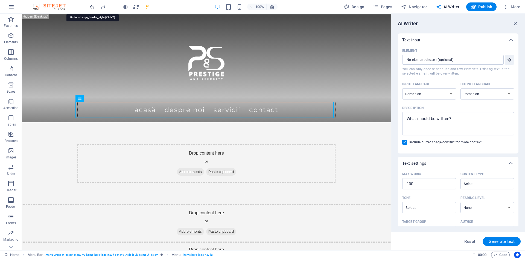
click at [89, 7] on icon "undo" at bounding box center [92, 7] width 6 height 6
click at [98, 96] on icon at bounding box center [97, 99] width 3 height 6
click at [85, 101] on div "Menu" at bounding box center [85, 98] width 19 height 7
click at [98, 99] on icon at bounding box center [97, 99] width 3 height 6
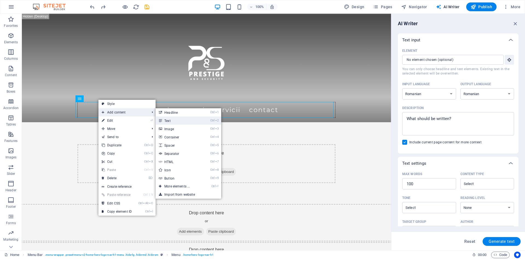
click at [182, 122] on link "Ctrl 2 Text" at bounding box center [178, 120] width 45 height 8
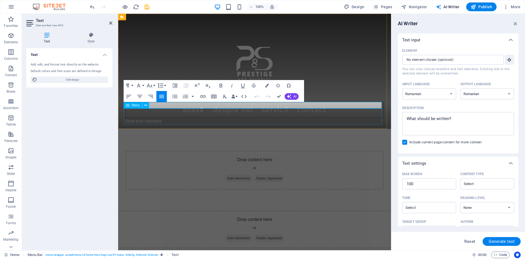
drag, startPoint x: 189, startPoint y: 120, endPoint x: 287, endPoint y: 120, distance: 97.4
click at [287, 118] on nav "Acasă Despre noi Servicii Contact" at bounding box center [255, 110] width 258 height 16
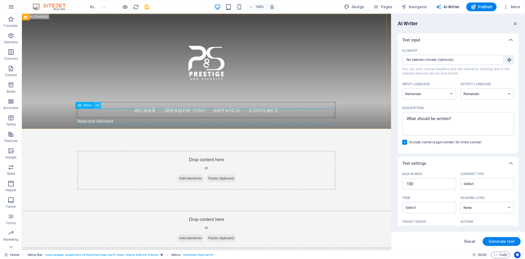
click at [97, 108] on icon at bounding box center [97, 105] width 3 height 6
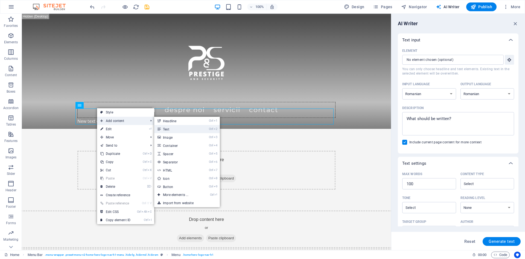
click at [179, 132] on link "Ctrl 2 Text" at bounding box center [176, 129] width 45 height 8
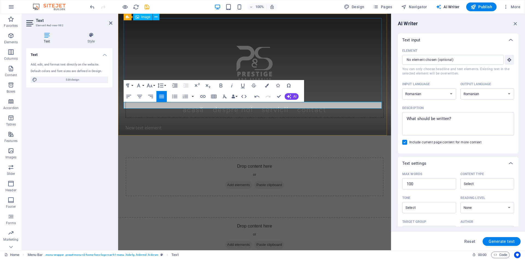
click at [212, 45] on figure at bounding box center [255, 60] width 258 height 84
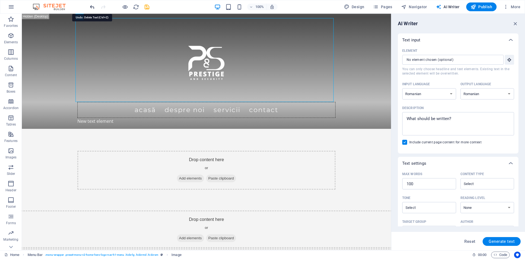
click at [92, 5] on icon "undo" at bounding box center [92, 7] width 6 height 6
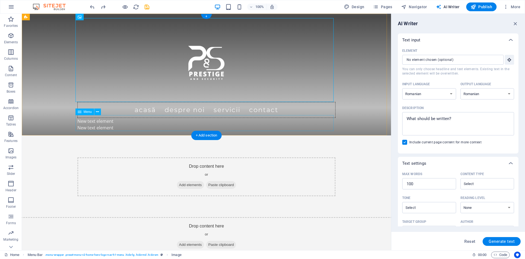
click at [152, 118] on nav "Acasă Despre noi Servicii Contact" at bounding box center [206, 110] width 258 height 16
drag, startPoint x: 42, startPoint y: 70, endPoint x: 23, endPoint y: 34, distance: 41.4
click at [42, 70] on div "Acasă Despre noi Servicii Contact New text element New text element" at bounding box center [206, 74] width 369 height 121
click at [88, 8] on div "100% Design Pages Navigator AI Writer Publish More" at bounding box center [262, 6] width 525 height 13
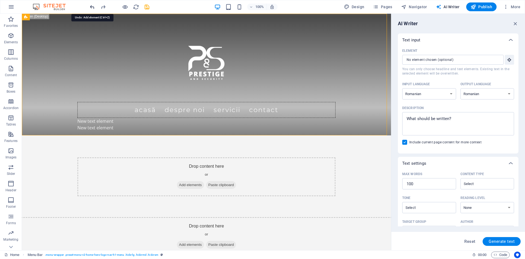
click at [90, 7] on icon "undo" at bounding box center [92, 7] width 6 height 6
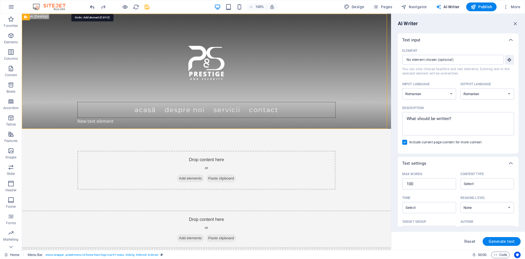
click at [91, 7] on icon "undo" at bounding box center [92, 7] width 6 height 6
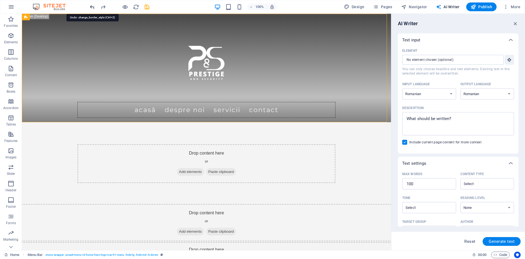
click at [91, 7] on icon "undo" at bounding box center [92, 7] width 6 height 6
click at [210, 124] on div "+ Add section" at bounding box center [207, 121] width 30 height 9
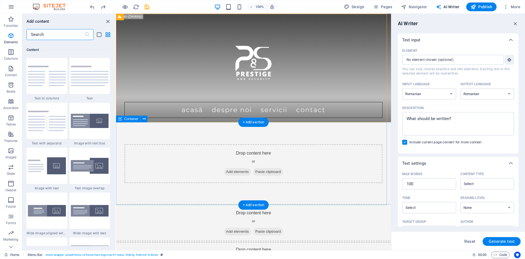
scroll to position [957, 0]
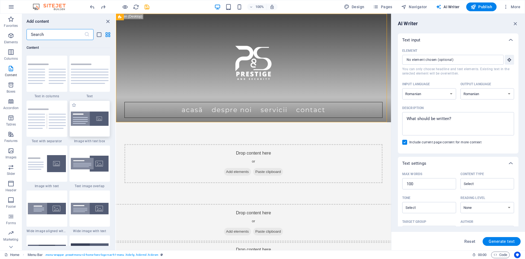
click at [86, 124] on img at bounding box center [90, 118] width 38 height 14
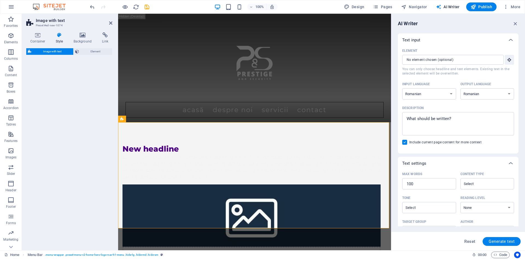
select select "rem"
select select "px"
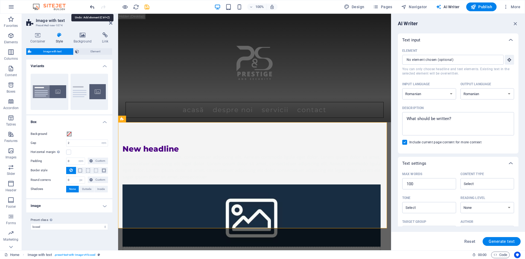
click at [91, 9] on icon "undo" at bounding box center [92, 7] width 6 height 6
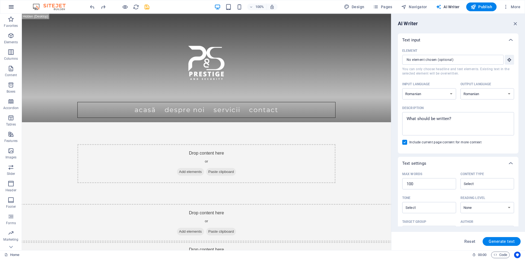
click at [11, 5] on icon "button" at bounding box center [11, 7] width 7 height 7
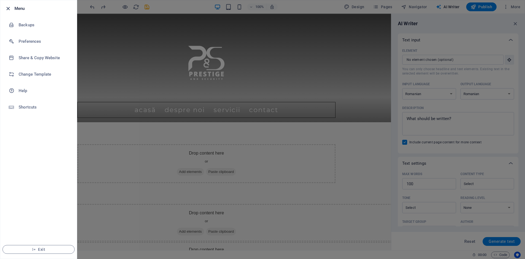
click at [7, 8] on icon "button" at bounding box center [8, 8] width 6 height 6
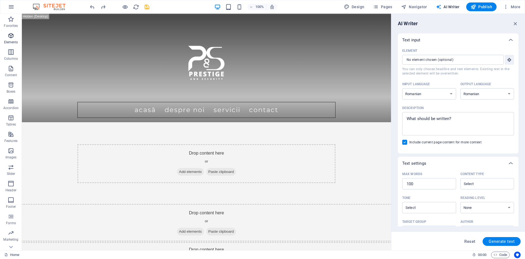
click at [11, 36] on icon "button" at bounding box center [11, 35] width 7 height 7
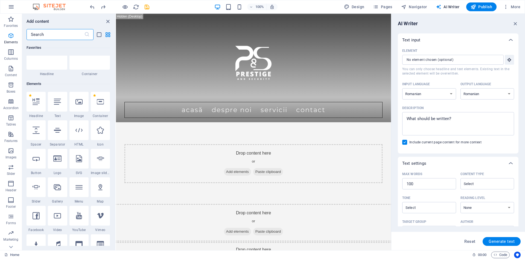
scroll to position [58, 0]
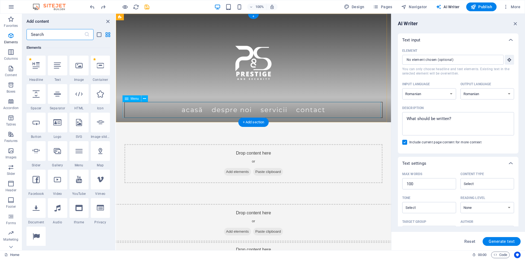
click at [209, 110] on nav "Acasă Despre noi Servicii Contact" at bounding box center [253, 110] width 258 height 16
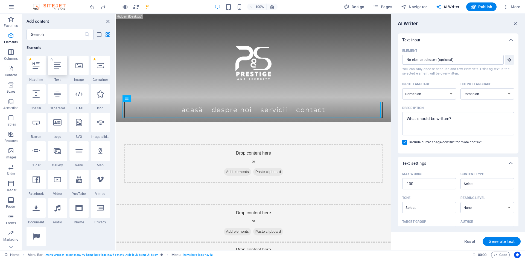
click at [54, 68] on icon at bounding box center [57, 65] width 7 height 7
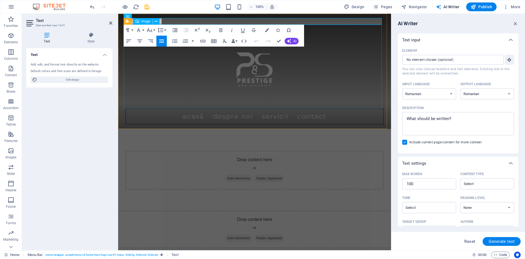
click at [345, 75] on figure at bounding box center [255, 67] width 258 height 84
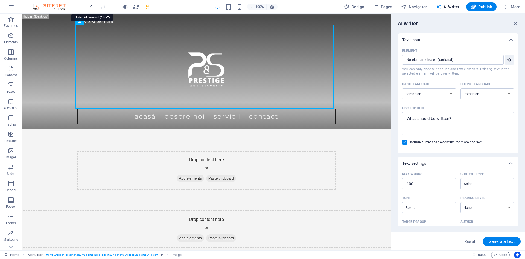
click at [94, 6] on icon "undo" at bounding box center [92, 7] width 6 height 6
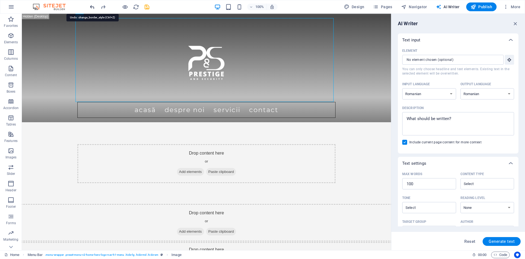
click at [94, 6] on icon "undo" at bounding box center [92, 7] width 6 height 6
click at [507, 59] on icon "button" at bounding box center [509, 59] width 5 height 5
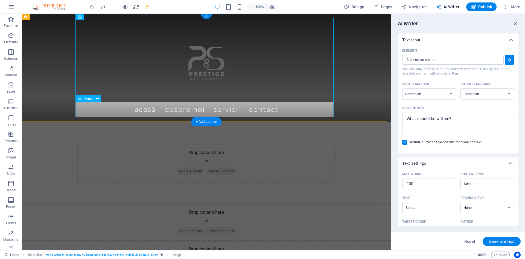
click at [149, 111] on nav "Acasă Despre noi Servicii Contact" at bounding box center [206, 109] width 258 height 15
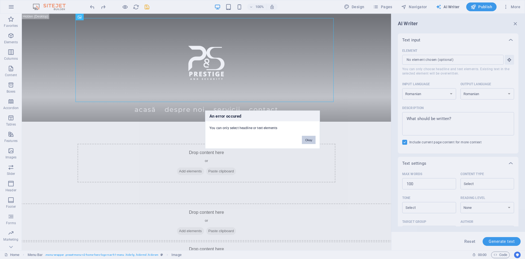
click at [313, 138] on button "Okay" at bounding box center [309, 139] width 14 height 8
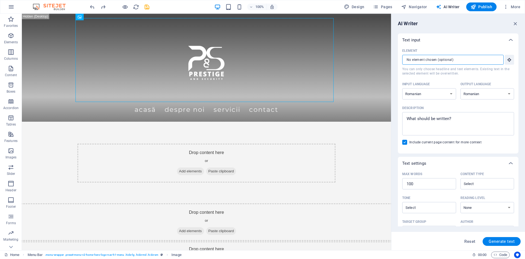
click at [416, 60] on input "Element ​ You can only choose headline and text elements. Existing text in the …" at bounding box center [451, 60] width 98 height 10
click at [468, 242] on span "Reset" at bounding box center [470, 241] width 11 height 4
select select "English"
type textarea "x"
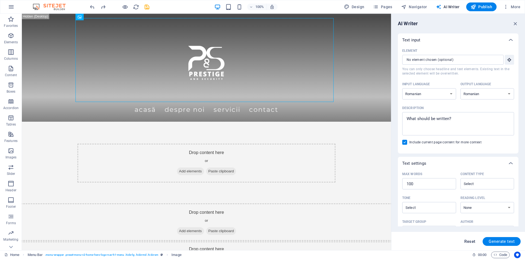
type textarea "x"
click at [468, 242] on span "Reset" at bounding box center [470, 241] width 11 height 4
type textarea "x"
click at [12, 34] on icon "button" at bounding box center [11, 35] width 7 height 7
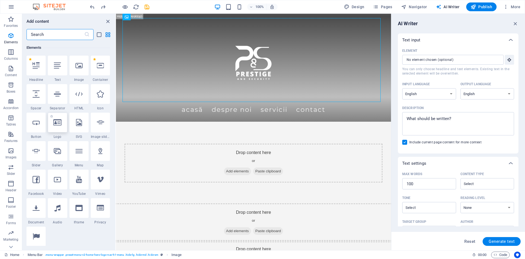
click at [54, 123] on icon at bounding box center [57, 122] width 8 height 7
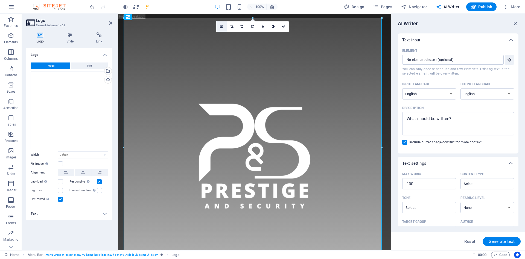
click at [222, 26] on icon at bounding box center [221, 27] width 3 height 4
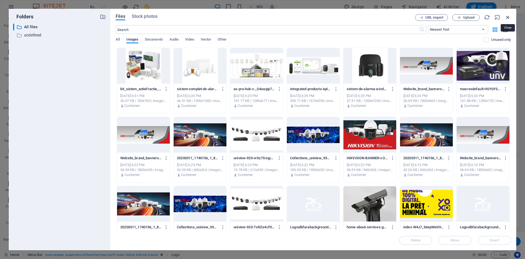
click at [508, 17] on icon "button" at bounding box center [508, 17] width 6 height 6
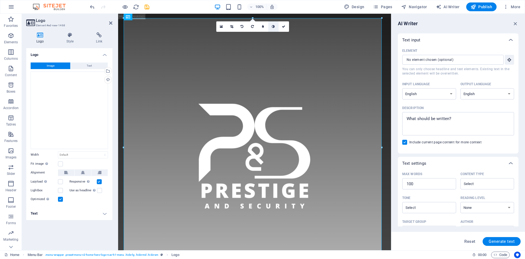
click at [273, 25] on icon at bounding box center [273, 26] width 3 height 3
click at [284, 27] on icon at bounding box center [283, 26] width 3 height 3
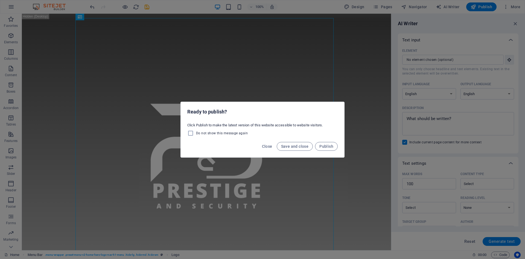
click at [93, 6] on div "Ready to publish? Click Publish to make the latest version of this website acce…" at bounding box center [262, 129] width 525 height 259
click at [265, 145] on span "Close" at bounding box center [267, 146] width 10 height 4
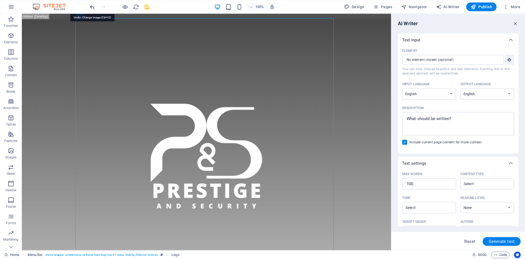
click at [95, 5] on icon "undo" at bounding box center [92, 7] width 6 height 6
click at [91, 7] on icon "undo" at bounding box center [92, 7] width 6 height 6
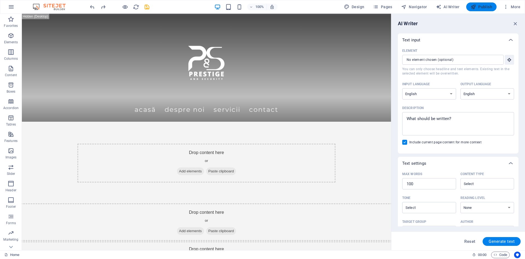
click at [483, 8] on span "Publish" at bounding box center [482, 6] width 22 height 5
checkbox input "false"
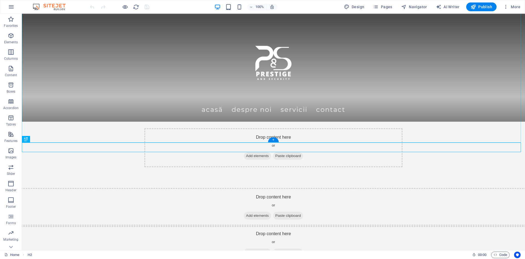
scroll to position [619, 0]
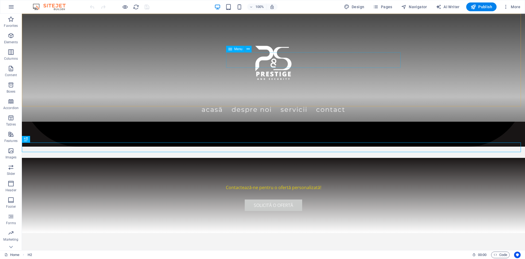
click at [255, 102] on nav "Acasă Despre noi Servicii Contact" at bounding box center [273, 109] width 258 height 15
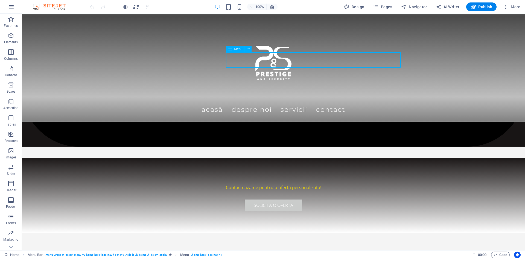
click at [255, 102] on nav "Acasă Despre noi Servicii Contact" at bounding box center [273, 109] width 258 height 15
select select "overlay"
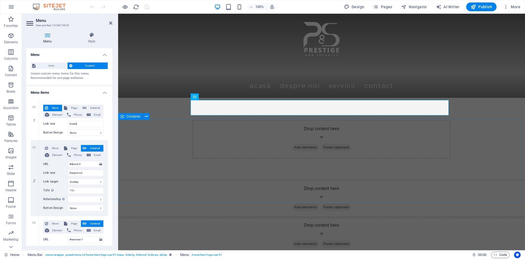
scroll to position [0, 0]
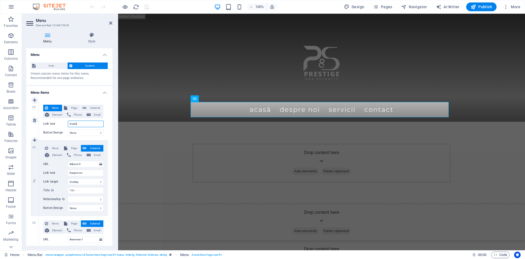
click at [84, 125] on input "Acasă" at bounding box center [86, 123] width 36 height 7
click at [90, 31] on div "Menu Style Menu Auto Custom Create custom menu items for this menu. Recommended…" at bounding box center [69, 139] width 95 height 222
click at [89, 34] on icon at bounding box center [92, 34] width 42 height 5
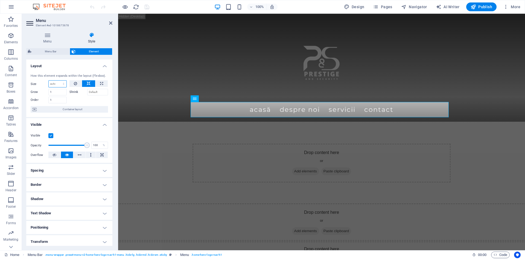
click at [59, 84] on select "Default auto px % 1/1 1/2 1/3 1/4 1/5 1/6 1/7 1/8 1/9 1/10" at bounding box center [58, 83] width 18 height 7
click at [87, 97] on div at bounding box center [88, 99] width 39 height 8
click at [51, 134] on label at bounding box center [50, 135] width 5 height 5
click at [0, 0] on input "Visible" at bounding box center [0, 0] width 0 height 0
click at [51, 134] on label at bounding box center [50, 135] width 5 height 5
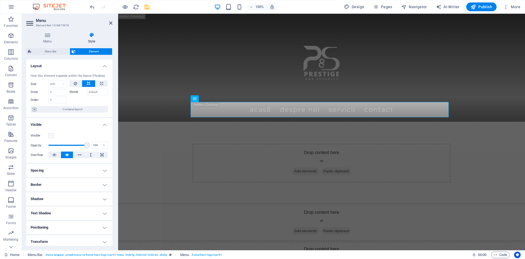
click at [0, 0] on input "Visible" at bounding box center [0, 0] width 0 height 0
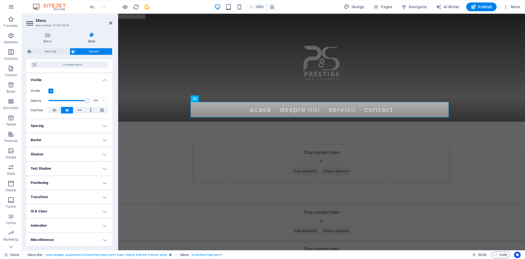
scroll to position [45, 0]
click at [64, 170] on h4 "Text Shadow" at bounding box center [69, 167] width 86 height 13
click at [69, 166] on h4 "Text Shadow" at bounding box center [69, 166] width 86 height 10
click at [56, 211] on h4 "ID & Class" at bounding box center [69, 210] width 86 height 13
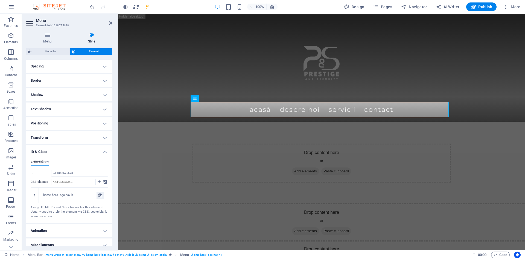
scroll to position [110, 0]
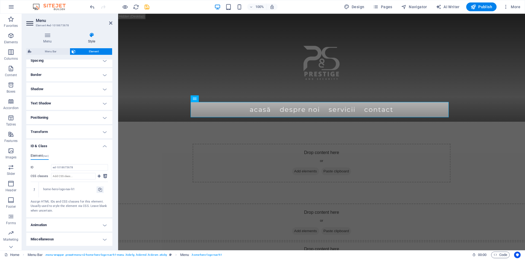
click at [70, 144] on h4 "ID & Class" at bounding box center [69, 144] width 86 height 10
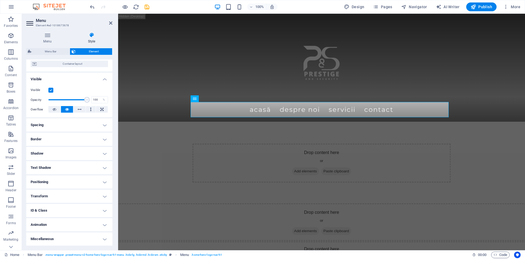
scroll to position [45, 0]
click at [46, 224] on h4 "Animation" at bounding box center [69, 224] width 86 height 13
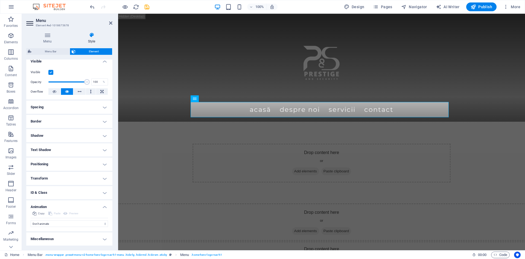
click at [51, 205] on h4 "Animation" at bounding box center [69, 205] width 86 height 10
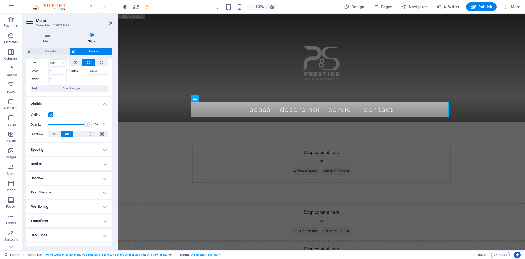
scroll to position [0, 0]
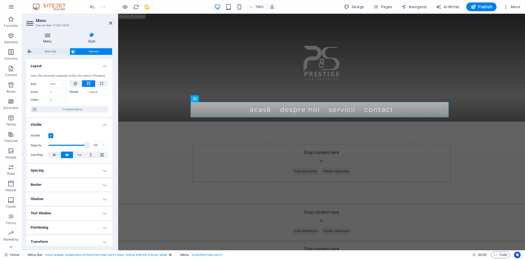
click at [48, 33] on icon at bounding box center [47, 34] width 42 height 5
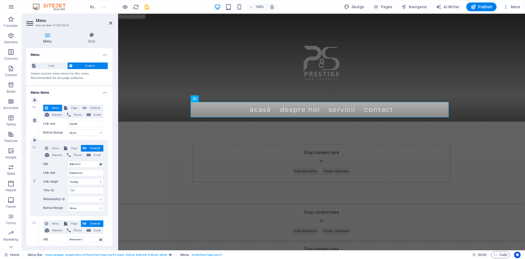
click at [58, 132] on label "Button Design" at bounding box center [55, 132] width 25 height 7
click at [68, 132] on select "None Default Primary Secondary" at bounding box center [86, 132] width 36 height 7
click at [55, 123] on label "Link text" at bounding box center [55, 123] width 25 height 7
click at [68, 123] on input "Acasă" at bounding box center [86, 123] width 36 height 7
click at [90, 133] on select "None Default Primary Secondary" at bounding box center [86, 132] width 36 height 7
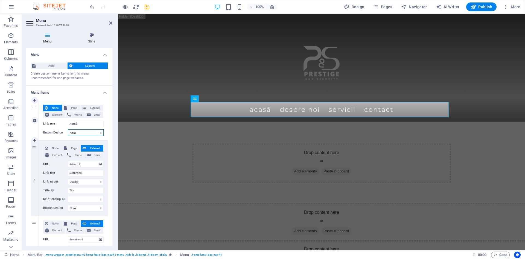
select select "primary"
click at [68, 129] on select "None Default Primary Secondary" at bounding box center [86, 132] width 36 height 7
select select
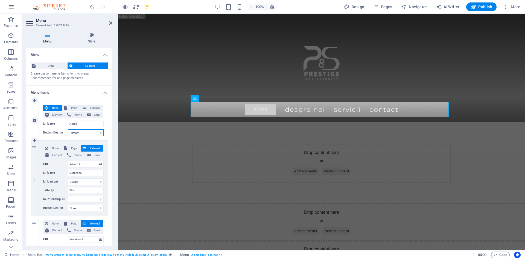
click at [80, 132] on select "None Default Primary Secondary" at bounding box center [86, 132] width 36 height 7
select select "secondary"
click at [68, 129] on select "None Default Primary Secondary" at bounding box center [86, 132] width 36 height 7
select select
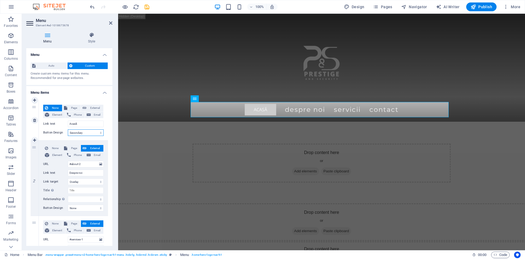
select select
click at [80, 134] on select "None Default Primary Secondary" at bounding box center [86, 132] width 36 height 7
select select "default"
click at [68, 129] on select "None Default Primary Secondary" at bounding box center [86, 132] width 36 height 7
select select
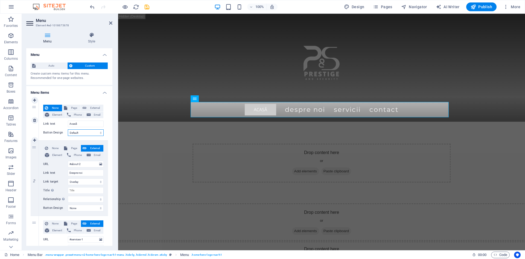
select select
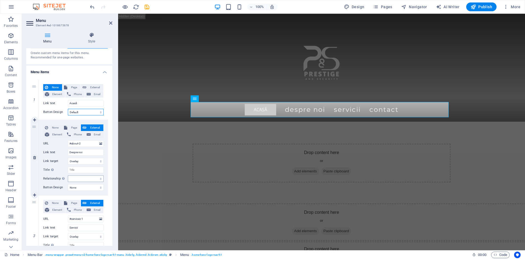
scroll to position [27, 0]
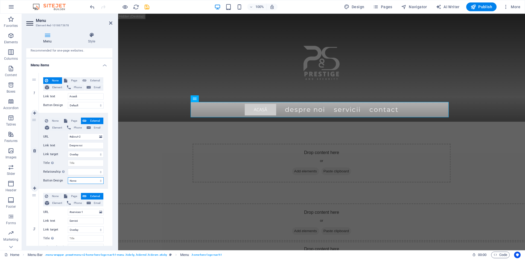
click at [80, 178] on select "None Default Primary Secondary" at bounding box center [86, 180] width 36 height 7
select select "default"
click at [68, 177] on select "None Default Primary Secondary" at bounding box center [86, 180] width 36 height 7
select select
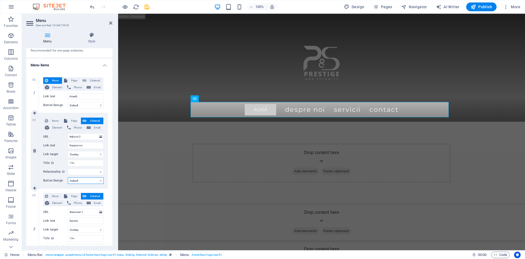
select select
click at [83, 104] on select "None Default Primary Secondary" at bounding box center [86, 105] width 36 height 7
select select "primary"
click at [68, 102] on select "None Default Primary Secondary" at bounding box center [86, 105] width 36 height 7
select select
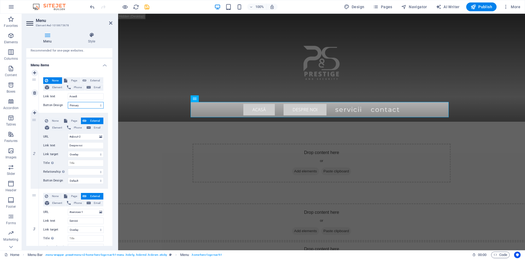
select select
click at [89, 179] on select "None Default Primary Secondary" at bounding box center [86, 180] width 36 height 7
select select "primary"
click at [68, 177] on select "None Default Primary Secondary" at bounding box center [86, 180] width 36 height 7
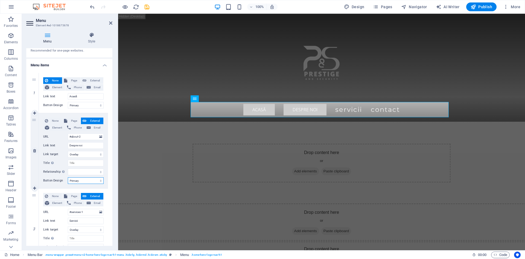
select select
click at [90, 153] on select "New tab Same tab Overlay" at bounding box center [86, 154] width 36 height 7
select select
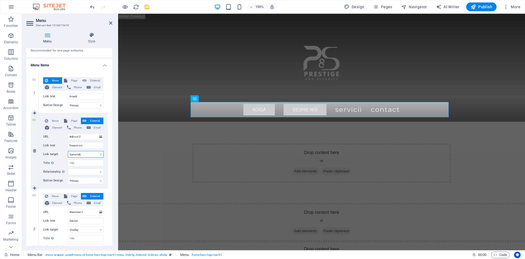
click at [68, 151] on select "New tab Same tab Overlay" at bounding box center [86, 154] width 36 height 7
select select
click at [82, 152] on select "New tab Same tab Overlay" at bounding box center [86, 154] width 36 height 7
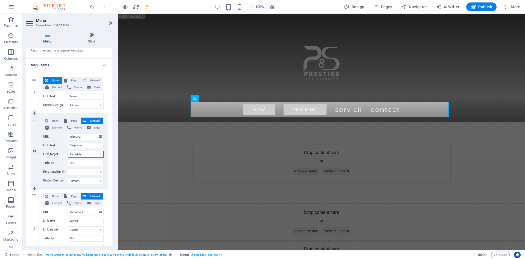
select select "overlay"
click at [68, 151] on select "New tab Same tab Overlay" at bounding box center [86, 154] width 36 height 7
select select
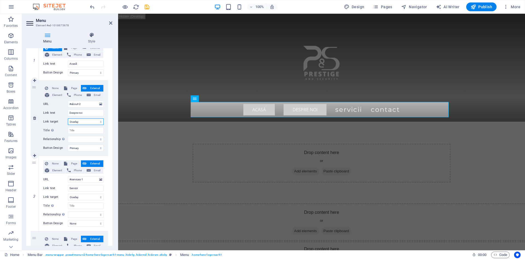
scroll to position [109, 0]
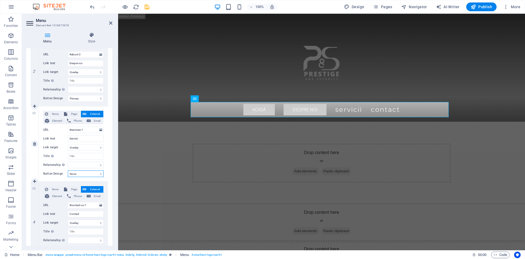
click at [79, 173] on select "None Default Primary Secondary" at bounding box center [86, 173] width 36 height 7
select select "primary"
click at [68, 170] on select "None Default Primary Secondary" at bounding box center [86, 173] width 36 height 7
select select
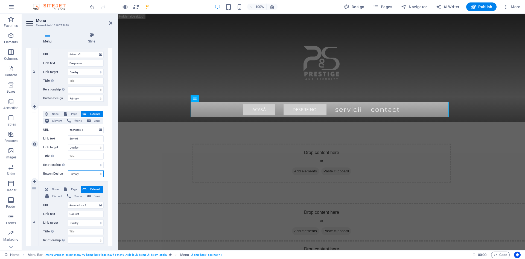
select select
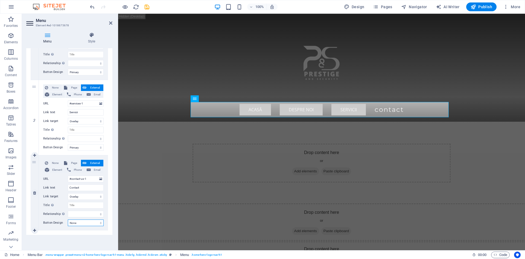
click at [80, 222] on select "None Default Primary Secondary" at bounding box center [86, 222] width 36 height 7
select select "primary"
click at [68, 219] on select "None Default Primary Secondary" at bounding box center [86, 222] width 36 height 7
select select
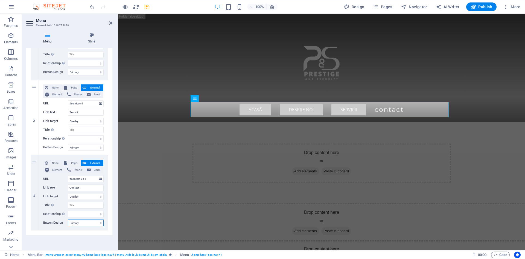
select select
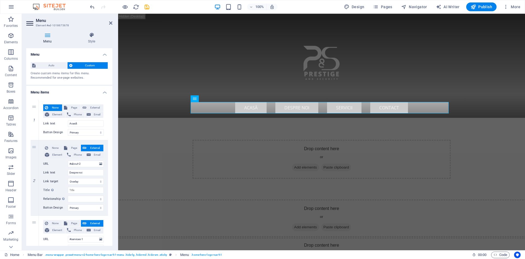
scroll to position [0, 0]
click at [77, 67] on span "Custom" at bounding box center [90, 65] width 32 height 7
click at [89, 37] on icon at bounding box center [92, 34] width 42 height 5
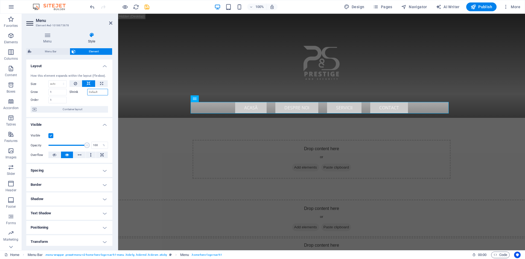
click at [94, 92] on input "Shrink" at bounding box center [97, 92] width 21 height 7
click at [78, 101] on div at bounding box center [88, 99] width 39 height 8
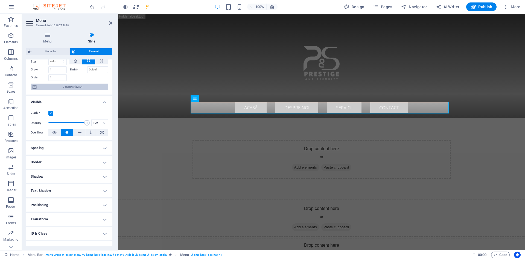
scroll to position [45, 0]
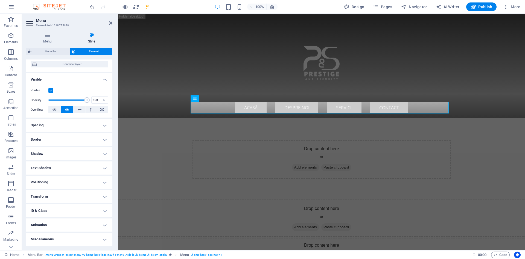
click at [51, 92] on label at bounding box center [50, 90] width 5 height 5
click at [0, 0] on input "Visible" at bounding box center [0, 0] width 0 height 0
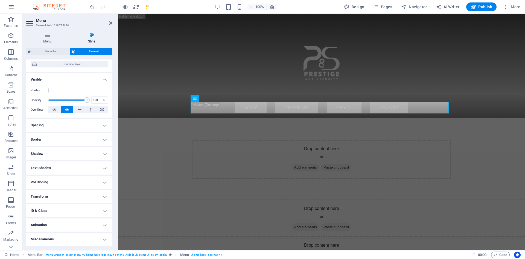
click at [51, 92] on label at bounding box center [50, 90] width 5 height 5
click at [0, 0] on input "Visible" at bounding box center [0, 0] width 0 height 0
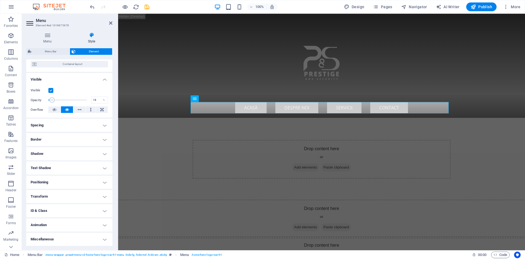
drag, startPoint x: 86, startPoint y: 101, endPoint x: 62, endPoint y: 100, distance: 24.1
click at [55, 100] on span at bounding box center [51, 99] width 5 height 5
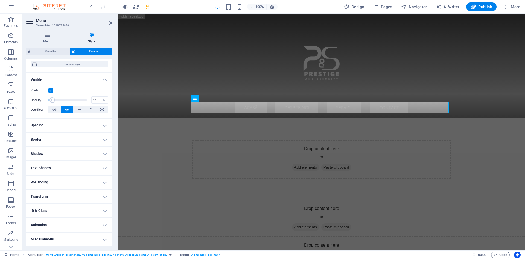
type input "100"
drag, startPoint x: 52, startPoint y: 102, endPoint x: 101, endPoint y: 101, distance: 48.4
click at [101, 101] on div "Opacity 100 %" at bounding box center [69, 100] width 77 height 8
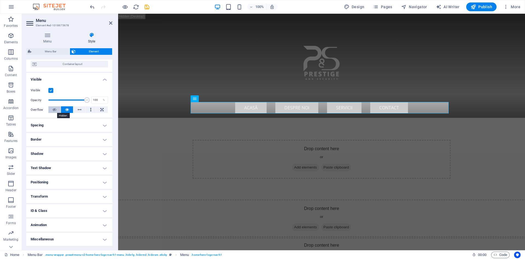
click at [55, 109] on icon at bounding box center [55, 109] width 4 height 7
click at [66, 110] on icon at bounding box center [67, 109] width 4 height 7
click at [81, 110] on button at bounding box center [79, 109] width 12 height 7
click at [86, 110] on button at bounding box center [91, 109] width 10 height 7
click at [102, 111] on icon at bounding box center [101, 109] width 3 height 7
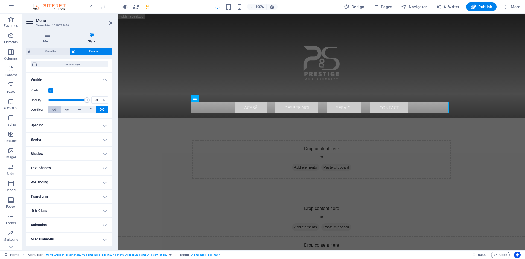
click at [51, 110] on button at bounding box center [54, 109] width 12 height 7
click at [105, 126] on h4 "Spacing" at bounding box center [69, 124] width 86 height 13
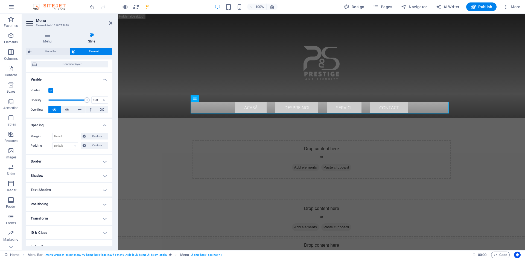
click at [104, 123] on h4 "Spacing" at bounding box center [69, 123] width 86 height 10
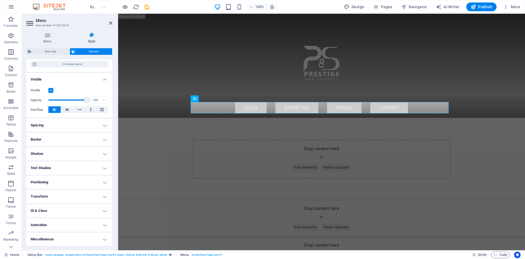
click at [105, 137] on h4 "Border" at bounding box center [69, 139] width 86 height 13
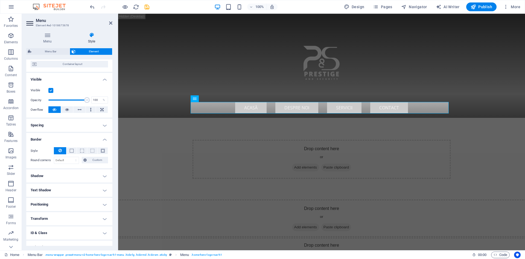
click at [62, 150] on button at bounding box center [60, 150] width 12 height 7
click at [71, 148] on span at bounding box center [71, 150] width 1 height 7
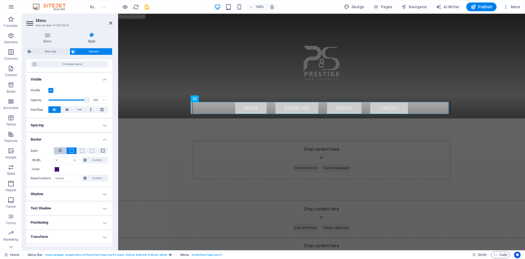
click at [57, 149] on button at bounding box center [60, 150] width 12 height 7
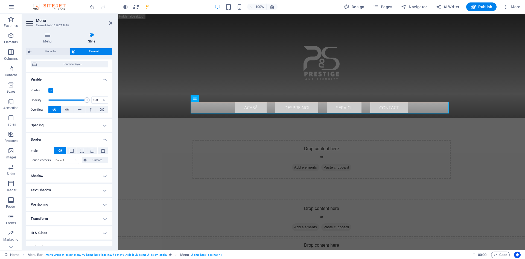
click at [92, 137] on h4 "Border" at bounding box center [69, 138] width 86 height 10
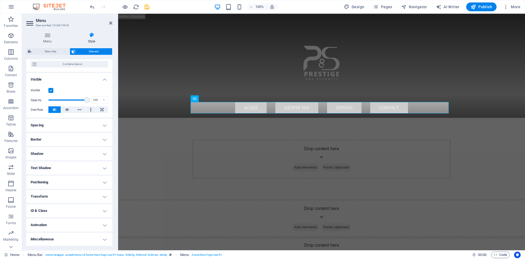
click at [75, 167] on h4 "Text Shadow" at bounding box center [69, 167] width 86 height 13
click at [69, 177] on span "None" at bounding box center [69, 178] width 7 height 7
click at [37, 178] on button "Default" at bounding box center [44, 178] width 26 height 7
click at [74, 167] on h4 "Text Shadow" at bounding box center [69, 166] width 86 height 10
click at [69, 180] on h4 "Positioning" at bounding box center [69, 181] width 86 height 13
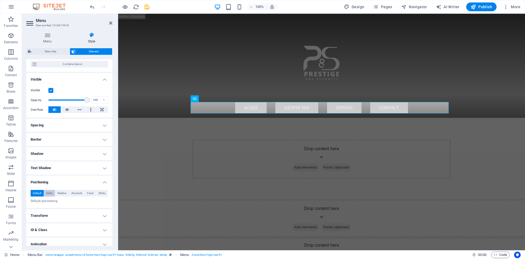
click at [47, 194] on span "Static" at bounding box center [49, 193] width 7 height 7
click at [37, 195] on span "Default" at bounding box center [37, 193] width 8 height 7
click at [55, 179] on h4 "Positioning" at bounding box center [69, 180] width 86 height 10
click at [76, 237] on h4 "Miscellaneous" at bounding box center [69, 238] width 86 height 13
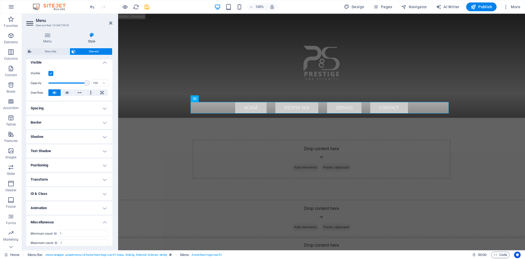
scroll to position [79, 0]
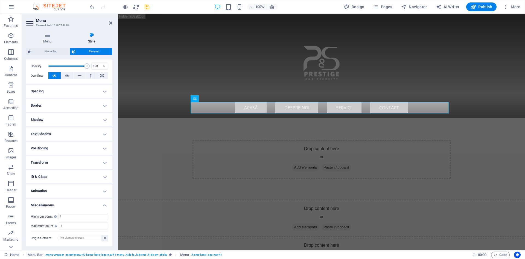
click at [76, 201] on h4 "Miscellaneous" at bounding box center [69, 203] width 86 height 10
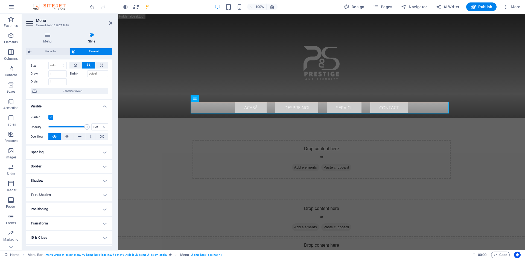
scroll to position [0, 0]
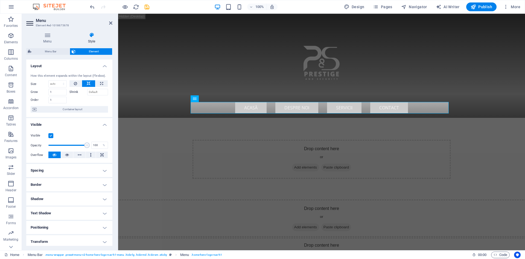
click at [101, 125] on h4 "Visible" at bounding box center [69, 123] width 86 height 10
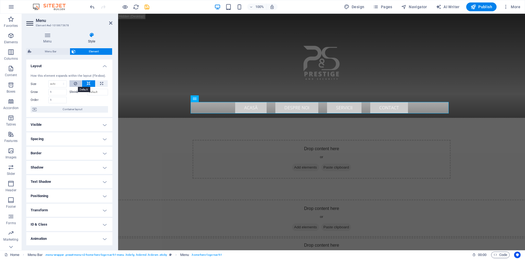
click at [73, 87] on button at bounding box center [75, 83] width 13 height 7
click at [88, 86] on icon at bounding box center [89, 83] width 4 height 7
click at [45, 36] on icon at bounding box center [47, 34] width 42 height 5
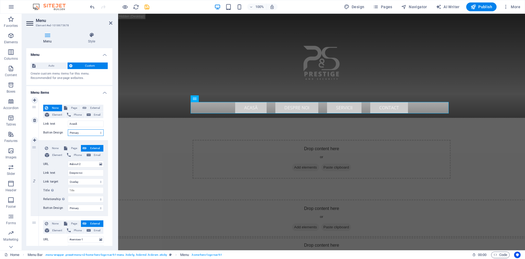
click at [79, 134] on select "None Default Primary Secondary" at bounding box center [86, 132] width 36 height 7
select select
click at [68, 129] on select "None Default Primary Secondary" at bounding box center [86, 132] width 36 height 7
select select
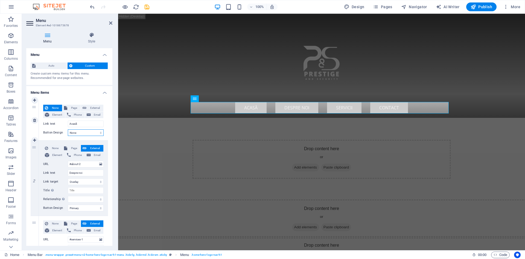
select select
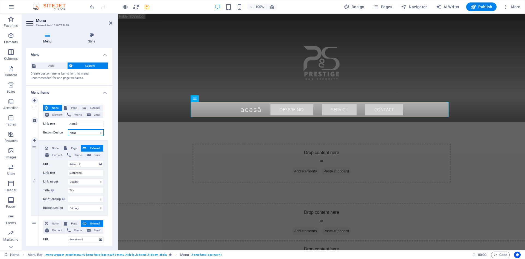
click at [87, 132] on select "None Default Primary Secondary" at bounding box center [86, 132] width 36 height 7
select select "default"
click at [68, 129] on select "None Default Primary Secondary" at bounding box center [86, 132] width 36 height 7
select select
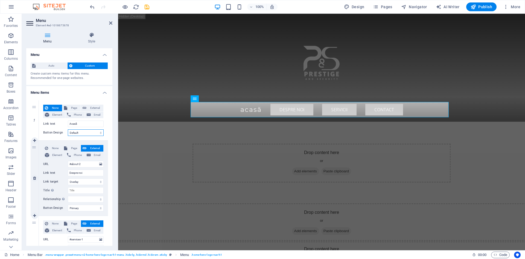
select select
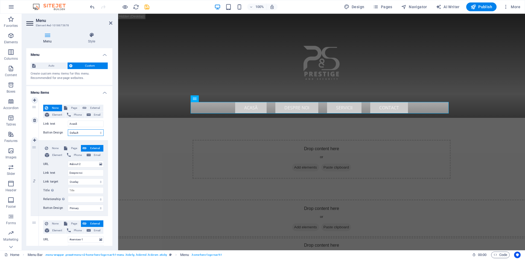
drag, startPoint x: 90, startPoint y: 132, endPoint x: 88, endPoint y: 135, distance: 4.1
click at [90, 132] on select "None Default Primary Secondary" at bounding box center [86, 132] width 36 height 7
select select "primary"
click at [68, 129] on select "None Default Primary Secondary" at bounding box center [86, 132] width 36 height 7
select select
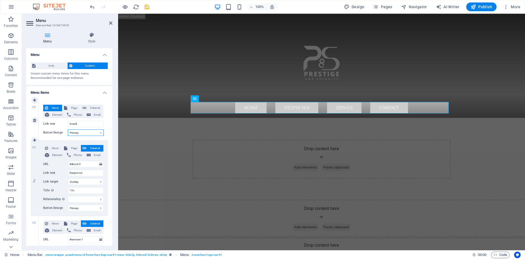
select select
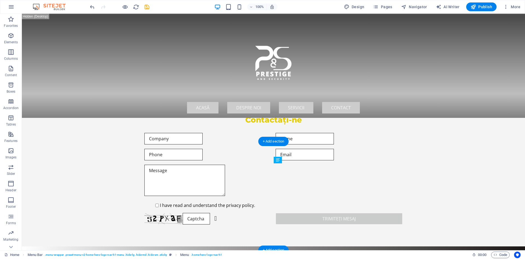
scroll to position [855, 0]
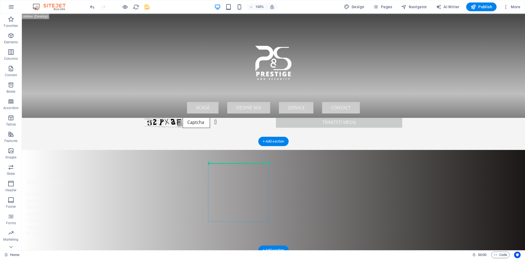
drag, startPoint x: 353, startPoint y: 195, endPoint x: 261, endPoint y: 165, distance: 96.5
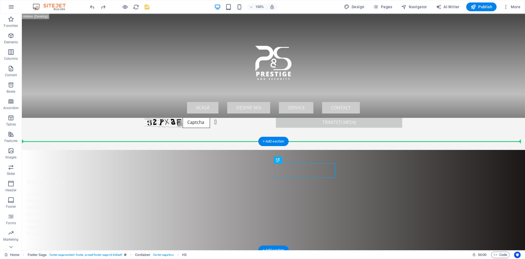
drag, startPoint x: 289, startPoint y: 173, endPoint x: 298, endPoint y: 162, distance: 13.9
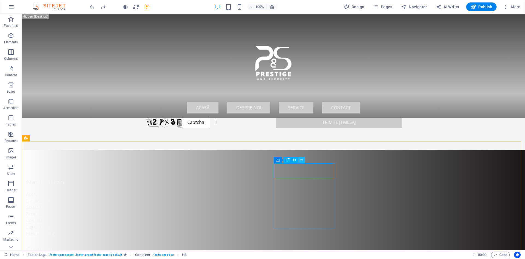
click at [300, 160] on icon at bounding box center [301, 160] width 3 height 6
click at [302, 160] on icon at bounding box center [301, 160] width 3 height 6
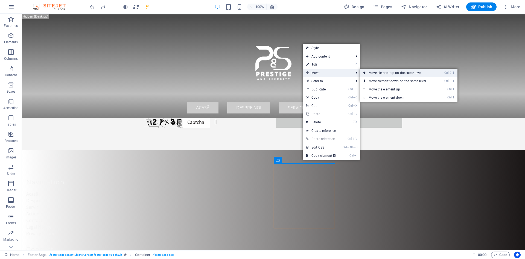
click at [394, 71] on link "Ctrl ⇧ ⬆ Move element up on the same level" at bounding box center [398, 73] width 77 height 8
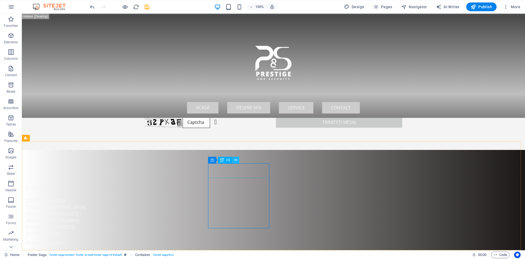
click at [239, 160] on button at bounding box center [236, 159] width 7 height 7
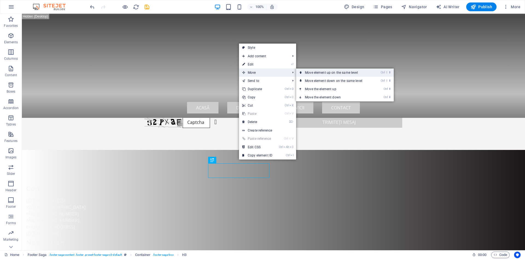
click at [316, 75] on link "Ctrl ⇧ ⬆ Move element up on the same level" at bounding box center [334, 72] width 77 height 8
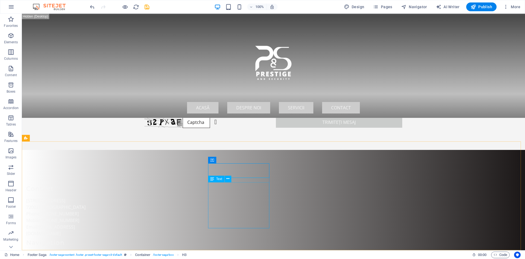
click at [214, 179] on div "Text" at bounding box center [216, 178] width 16 height 7
click at [227, 177] on icon at bounding box center [228, 179] width 3 height 6
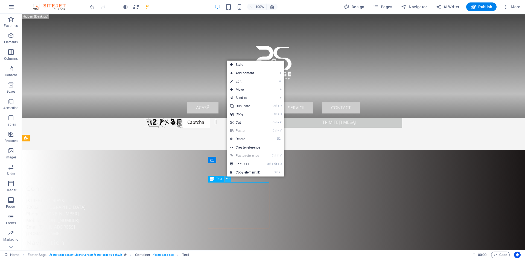
click at [227, 177] on icon at bounding box center [228, 179] width 3 height 6
click at [88, 178] on div "​​ Contact" at bounding box center [56, 185] width 61 height 14
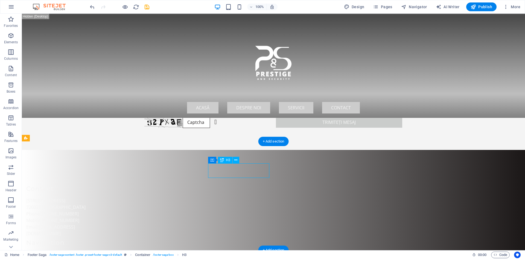
click at [88, 178] on div "​​ Contact" at bounding box center [56, 185] width 61 height 14
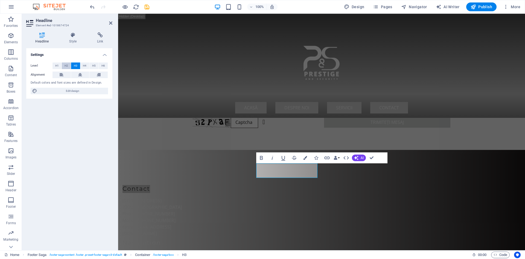
click at [69, 66] on button "H2" at bounding box center [66, 65] width 9 height 7
click at [75, 65] on span "H3" at bounding box center [76, 65] width 4 height 7
click at [77, 40] on h4 "Style" at bounding box center [74, 37] width 28 height 11
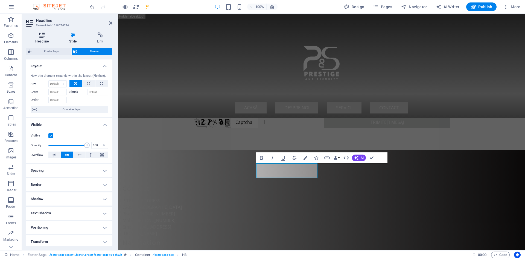
click at [41, 39] on h4 "Headline" at bounding box center [43, 37] width 34 height 11
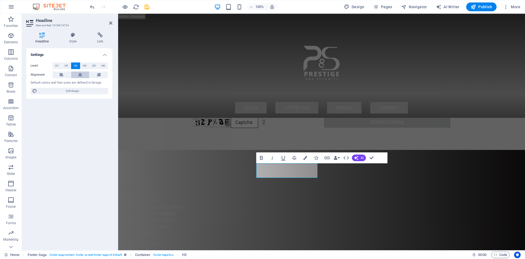
click at [80, 74] on icon at bounding box center [80, 74] width 4 height 7
click at [66, 73] on button at bounding box center [62, 74] width 18 height 7
click at [81, 73] on icon at bounding box center [80, 74] width 4 height 7
click at [110, 22] on icon at bounding box center [110, 23] width 3 height 4
